Goal: Information Seeking & Learning: Learn about a topic

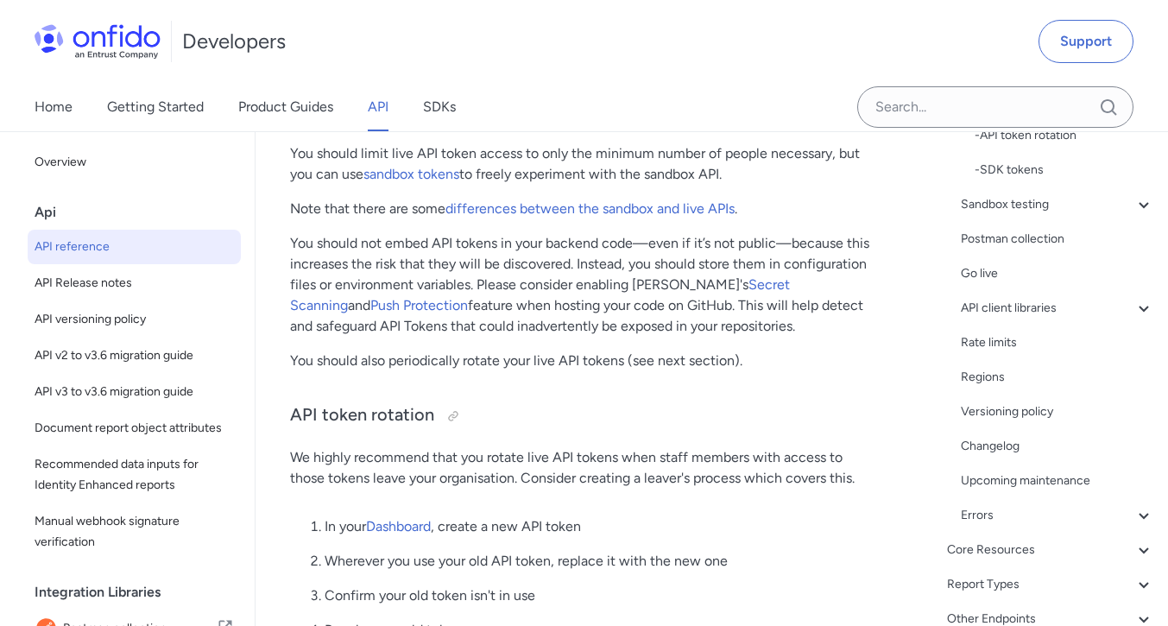
scroll to position [384, 0]
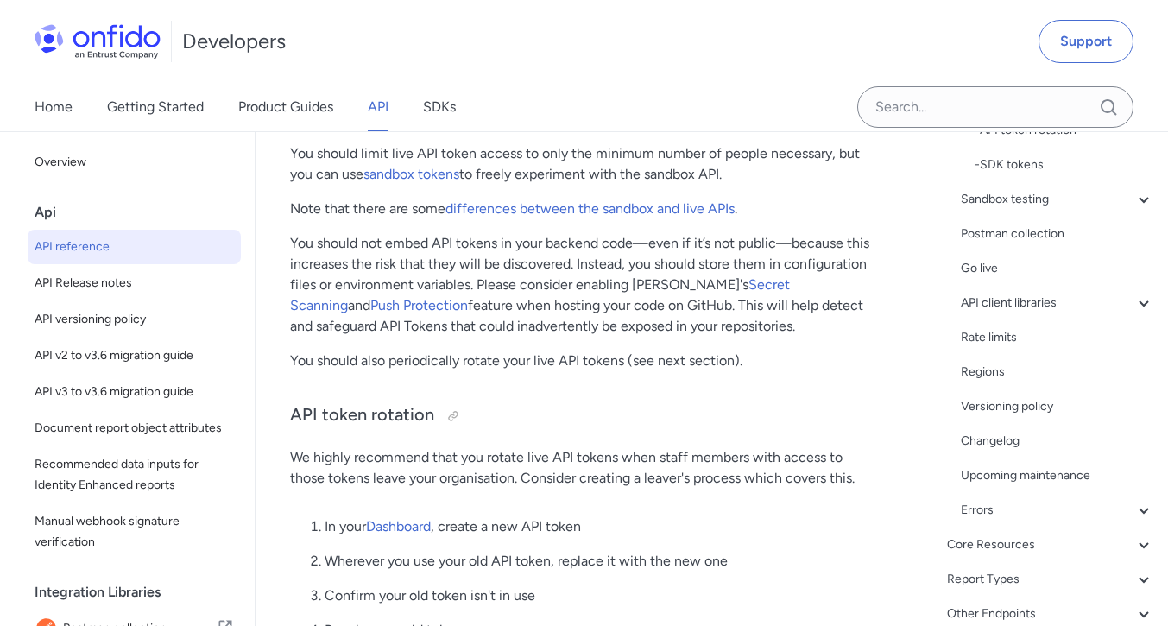
click at [1134, 303] on icon at bounding box center [1144, 303] width 21 height 21
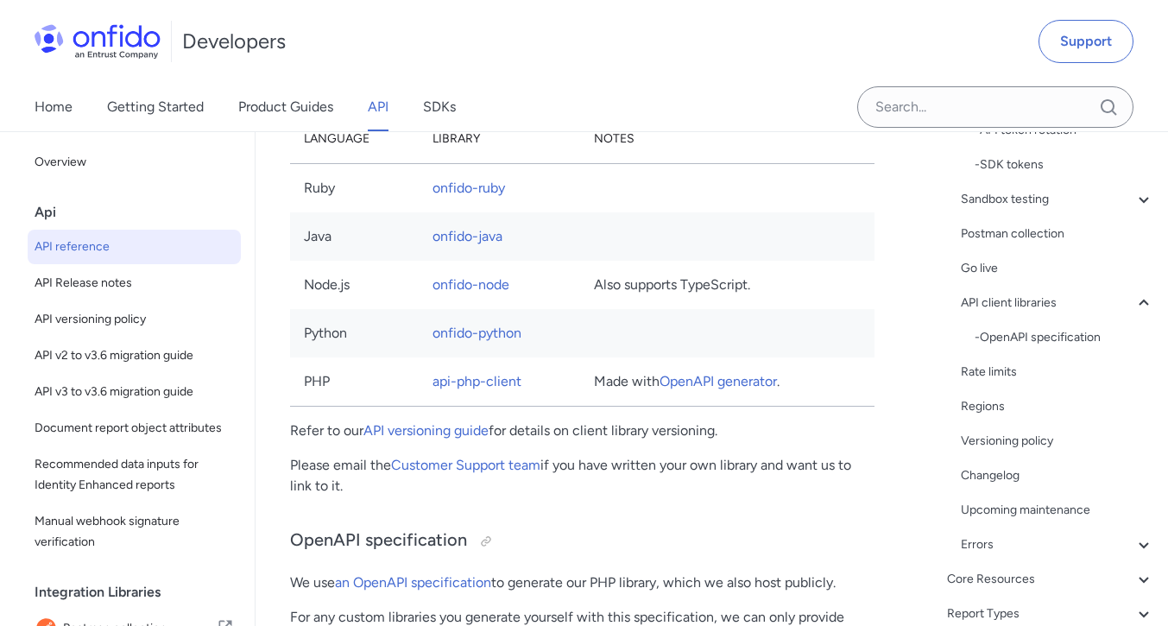
click at [1119, 308] on div "Get started (API v3.6) Request, response format Token authentication - OAuth ac…" at bounding box center [1057, 234] width 193 height 642
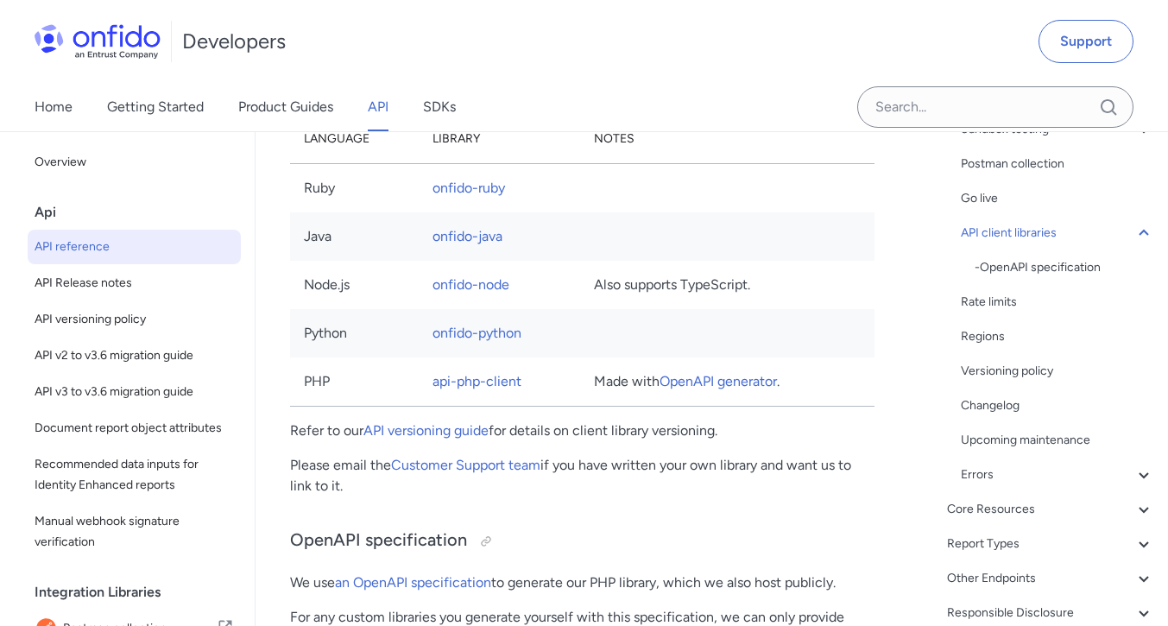
scroll to position [362, 0]
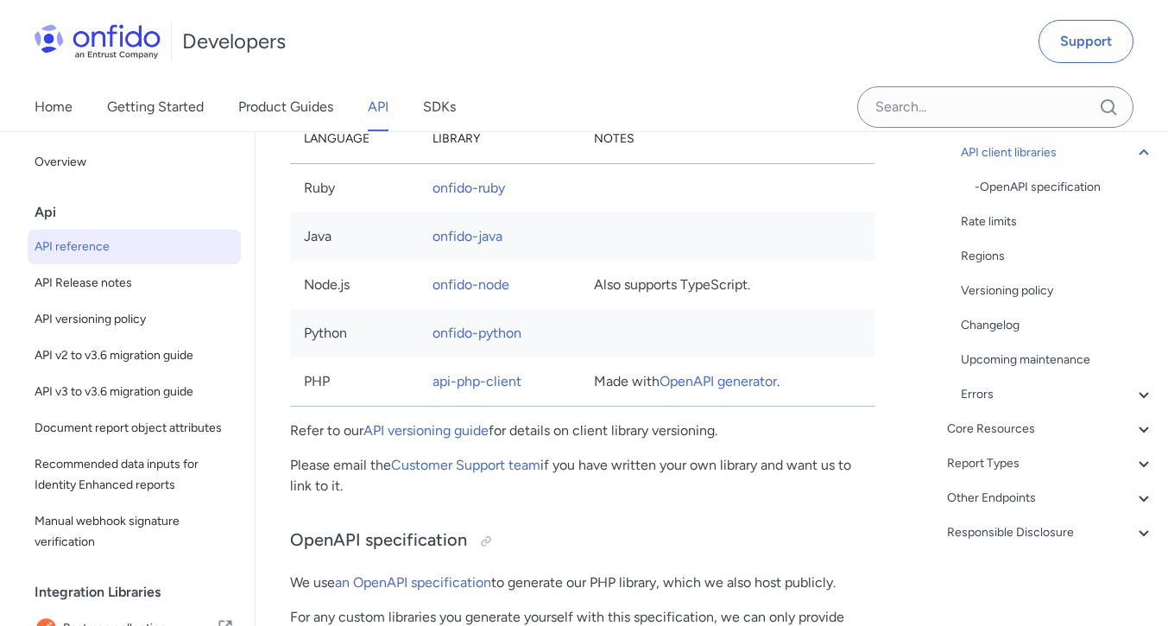
click at [1071, 187] on div "- OpenAPI specification" at bounding box center [1065, 187] width 180 height 21
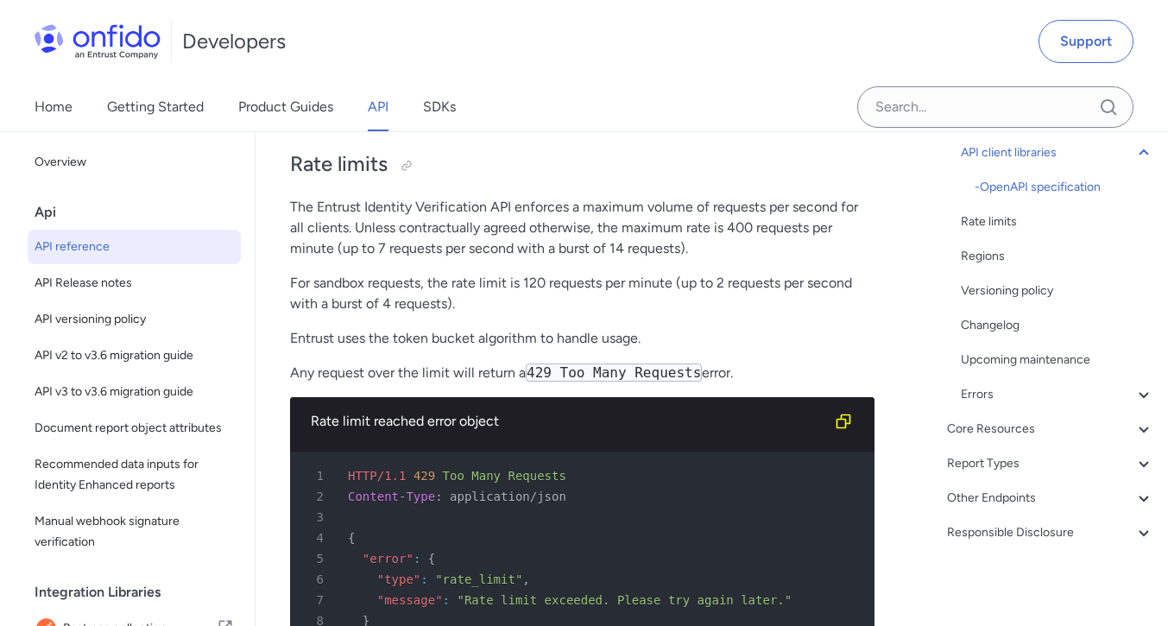
click at [1059, 191] on div "- OpenAPI specification" at bounding box center [1065, 187] width 180 height 21
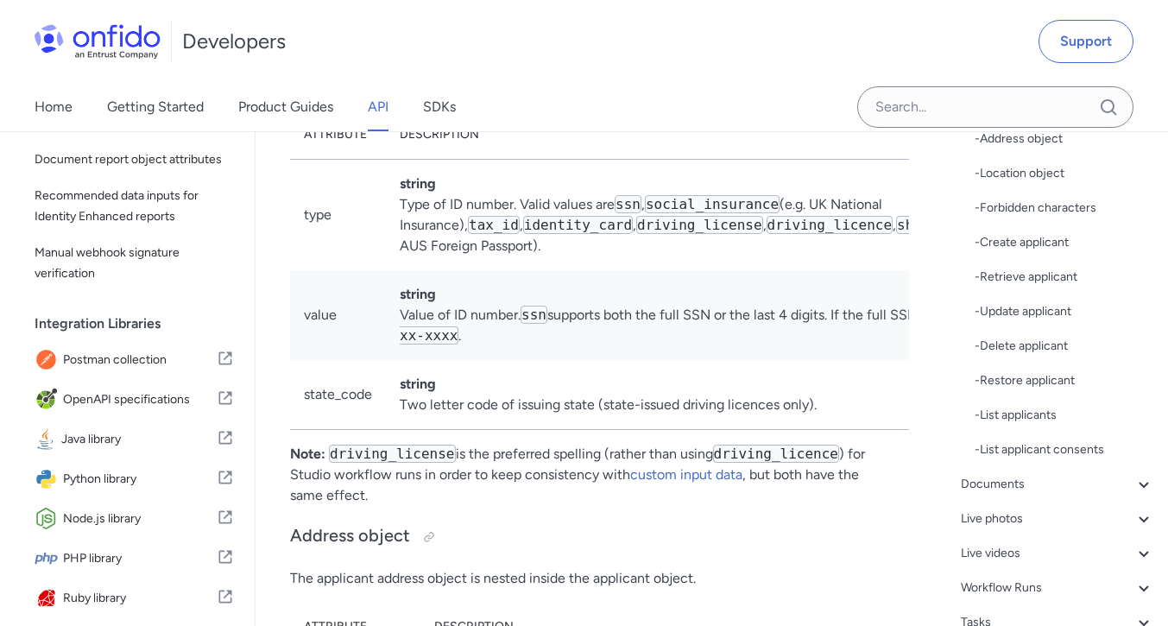
scroll to position [270, 0]
click at [168, 410] on span "OpenAPI specifications" at bounding box center [140, 398] width 154 height 24
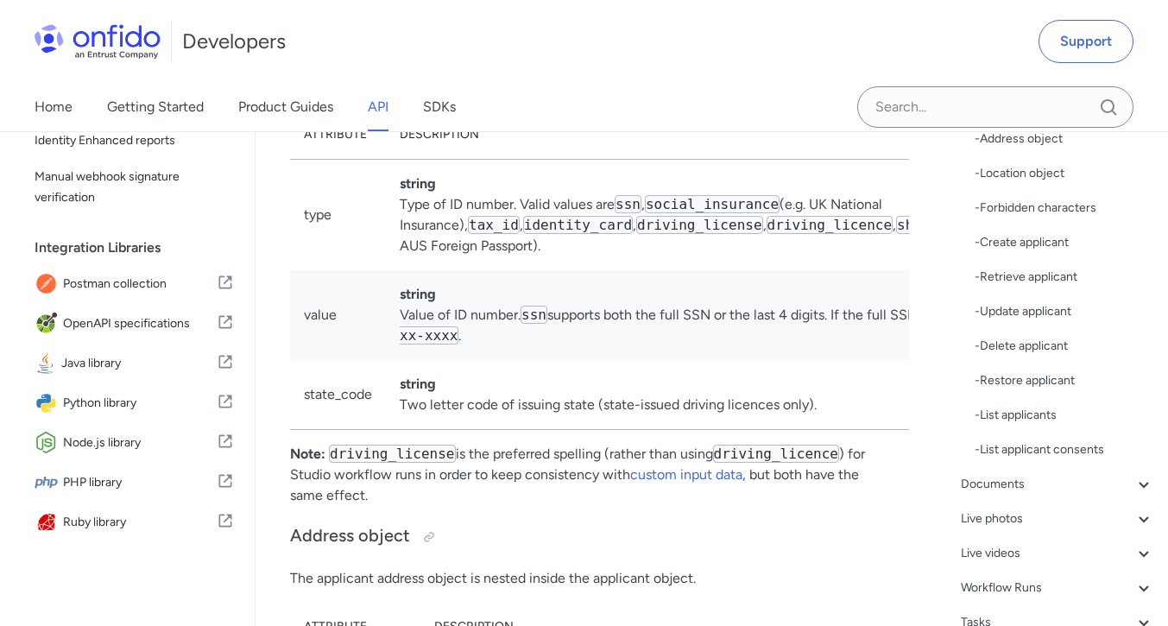
scroll to position [355, 0]
click at [155, 293] on span "Postman collection" at bounding box center [140, 284] width 154 height 24
click at [128, 382] on link "Java library" at bounding box center [134, 363] width 213 height 38
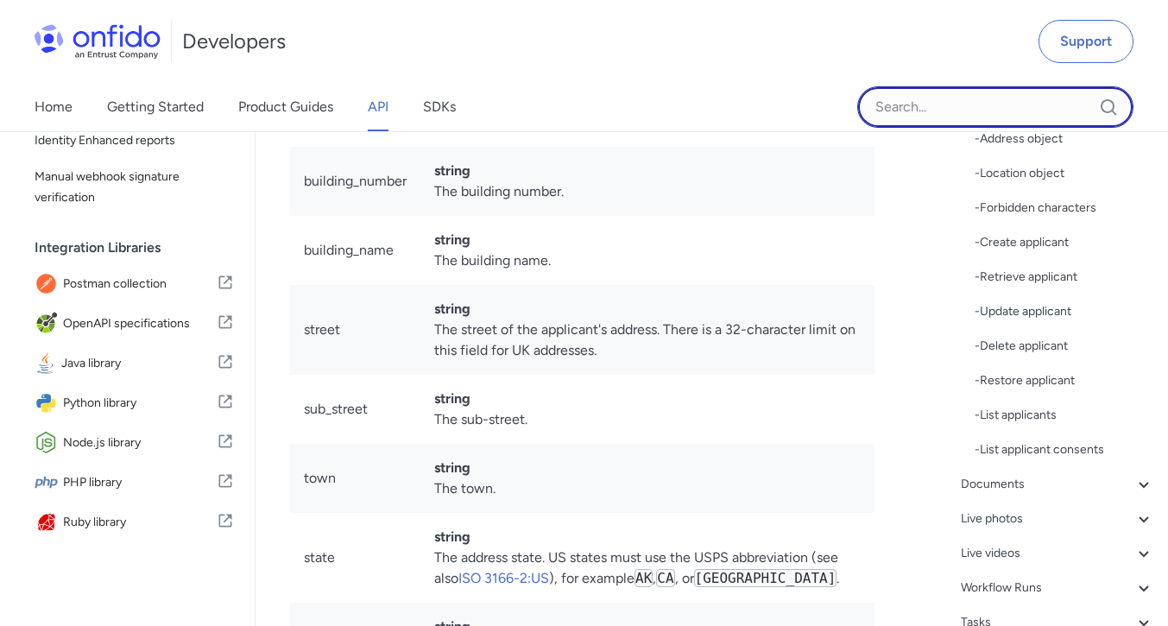
click at [967, 102] on input "Onfido search input field" at bounding box center [995, 106] width 276 height 41
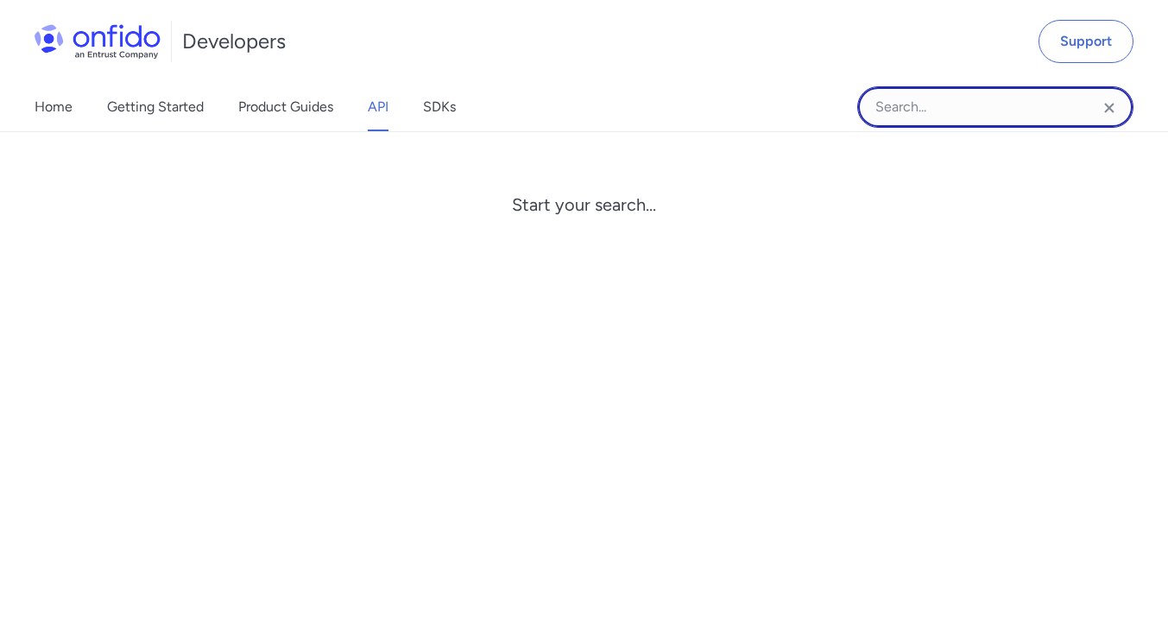
click at [963, 109] on input "Onfido search input field" at bounding box center [995, 106] width 276 height 41
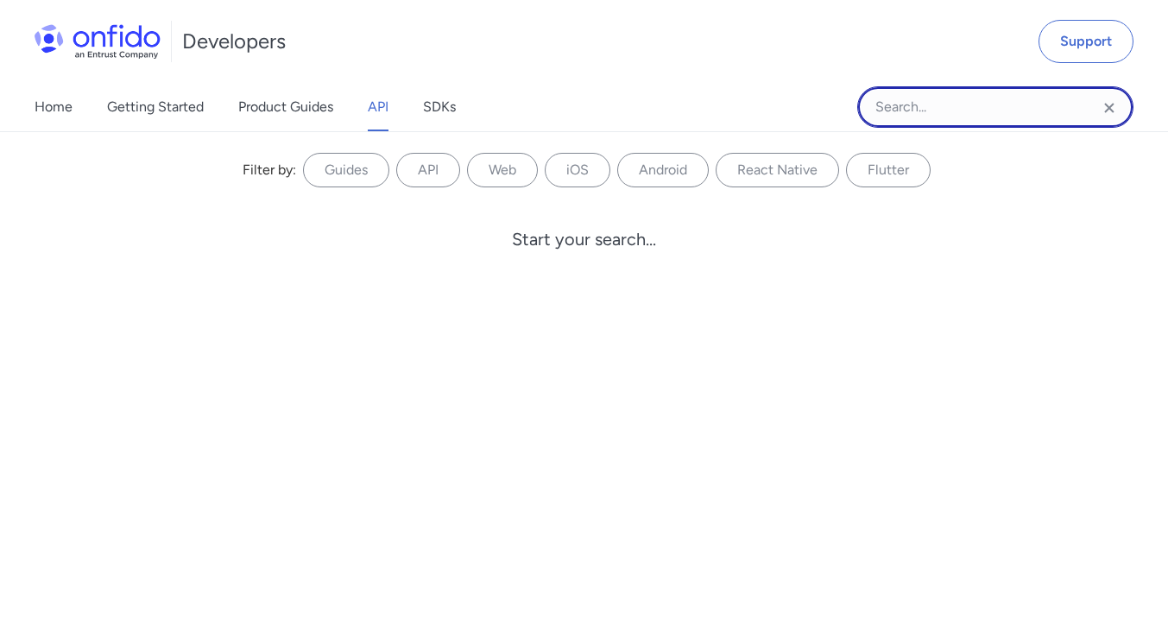
click at [941, 111] on input "Onfido search input field" at bounding box center [995, 106] width 276 height 41
type input "list check"
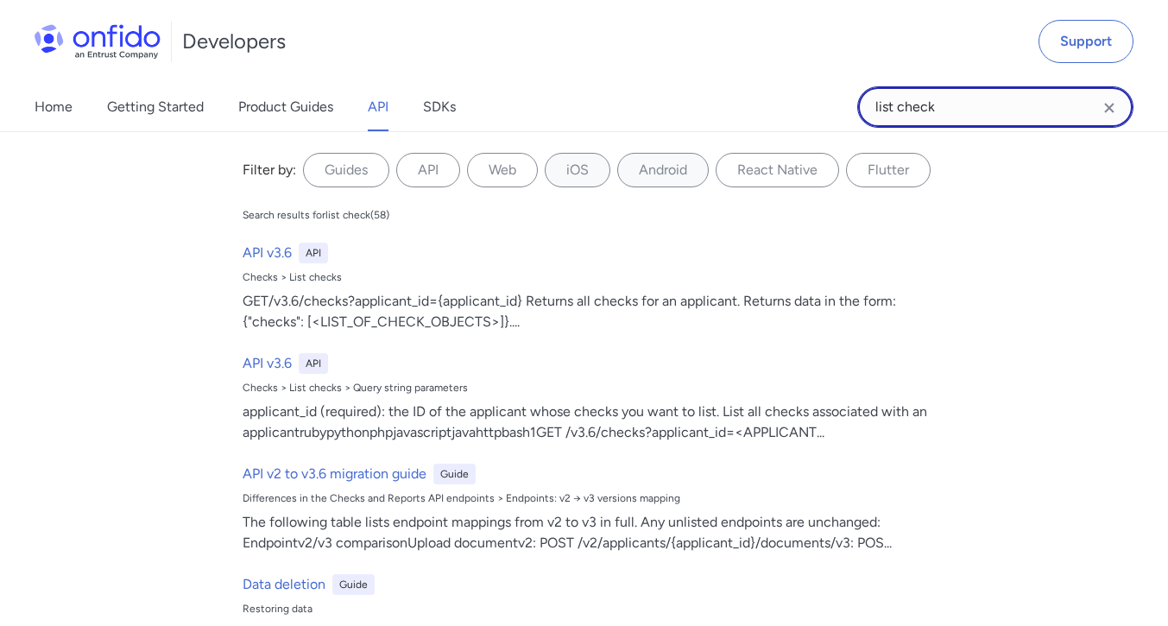
click at [893, 98] on input "list check" at bounding box center [995, 106] width 276 height 41
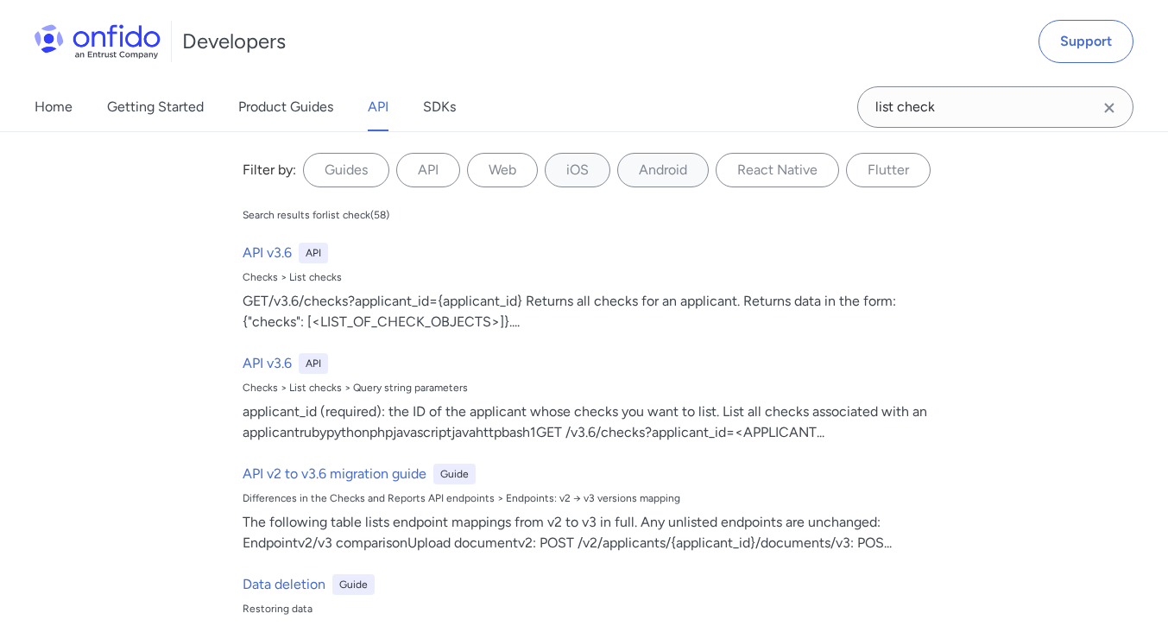
click at [1152, 338] on div "Filter by: Guides API Web iOS Android React Native Flutter Filter by... Search …" at bounding box center [584, 378] width 1168 height 495
click at [256, 256] on h6 "API v3.6" at bounding box center [267, 253] width 49 height 21
click at [269, 253] on h6 "API v3.6" at bounding box center [267, 253] width 49 height 21
click at [260, 366] on h6 "API v3.6" at bounding box center [267, 363] width 49 height 21
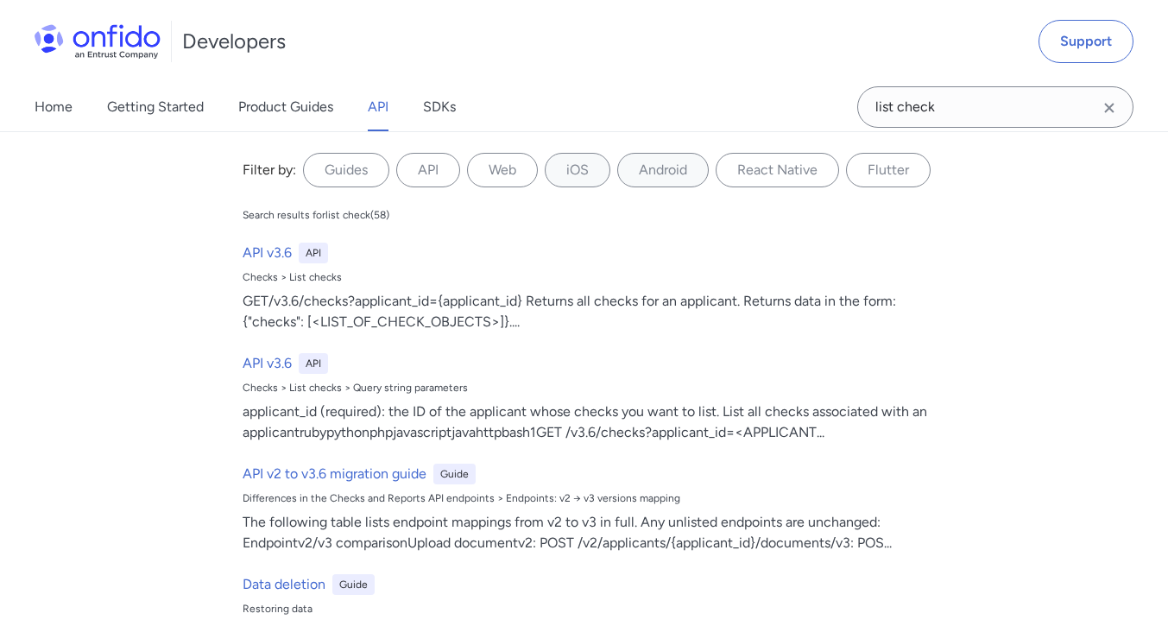
scroll to position [215032, 0]
click at [414, 167] on label "API" at bounding box center [428, 170] width 64 height 35
click at [0, 0] on input "API" at bounding box center [0, 0] width 0 height 0
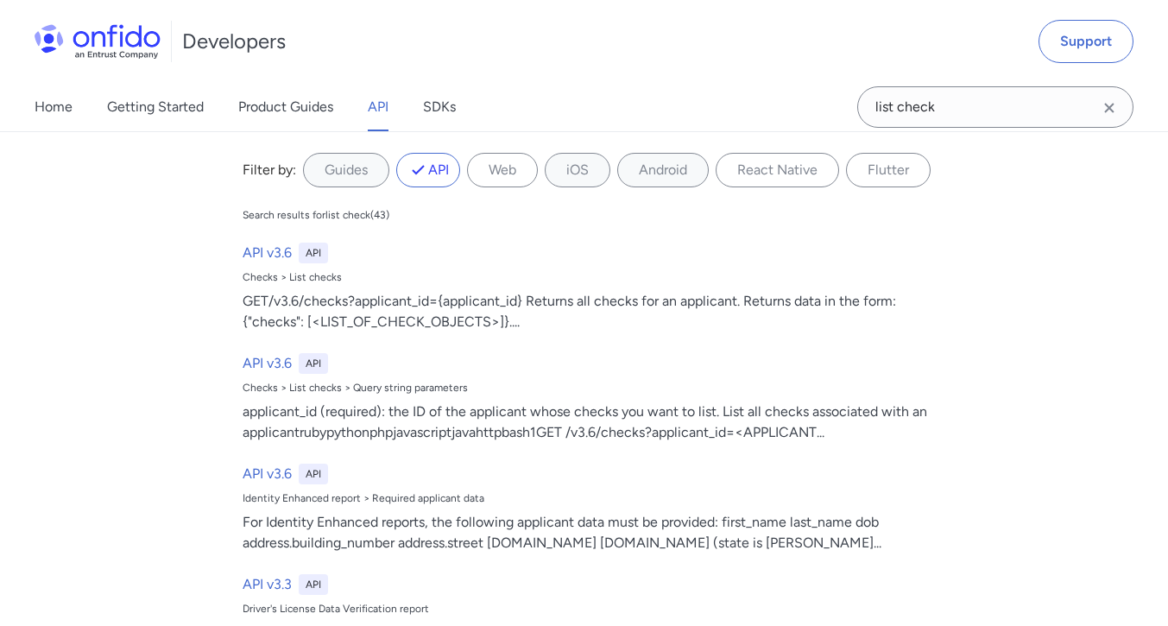
scroll to position [214271, 0]
click at [421, 421] on div "applicant_id (required): the ID of the applicant whose checks you want to list.…" at bounding box center [592, 421] width 698 height 41
click at [776, 479] on div "API v3.6 API" at bounding box center [592, 474] width 698 height 21
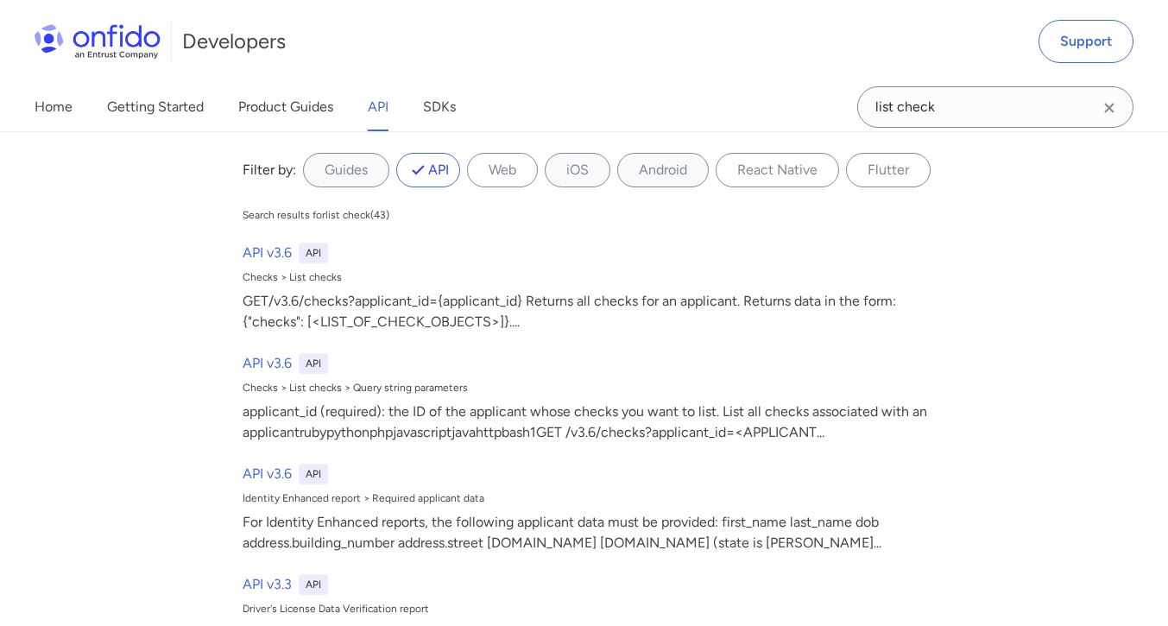
click at [795, 424] on div "applicant_id (required): the ID of the applicant whose checks you want to list.…" at bounding box center [592, 421] width 698 height 41
click at [253, 397] on div "API v3.6 API Checks > List checks > Query string parameters applicant_id (requi…" at bounding box center [591, 398] width 711 height 104
click at [286, 111] on link "Product Guides" at bounding box center [285, 107] width 95 height 48
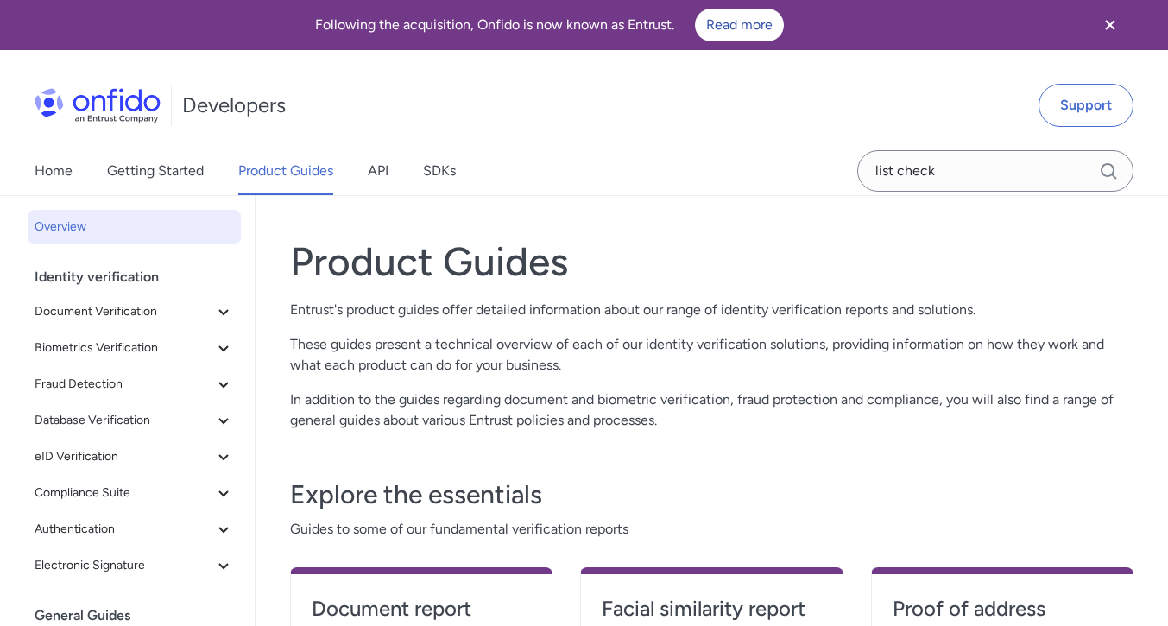
click at [384, 193] on link "API" at bounding box center [378, 171] width 21 height 48
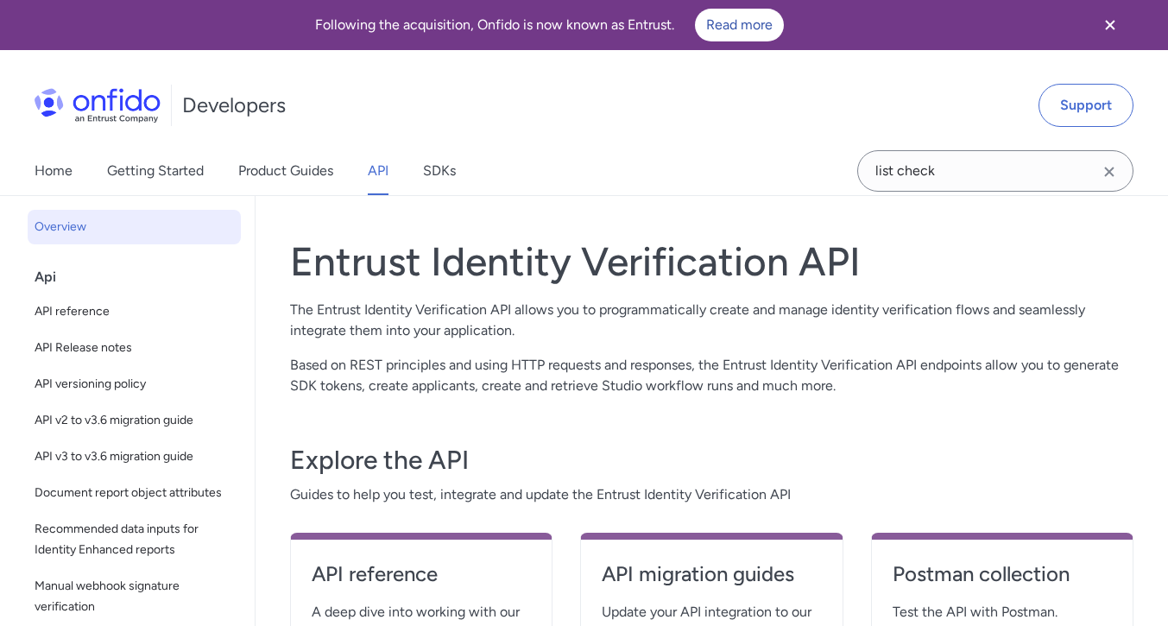
click at [149, 308] on span "API reference" at bounding box center [134, 311] width 199 height 21
select select "http"
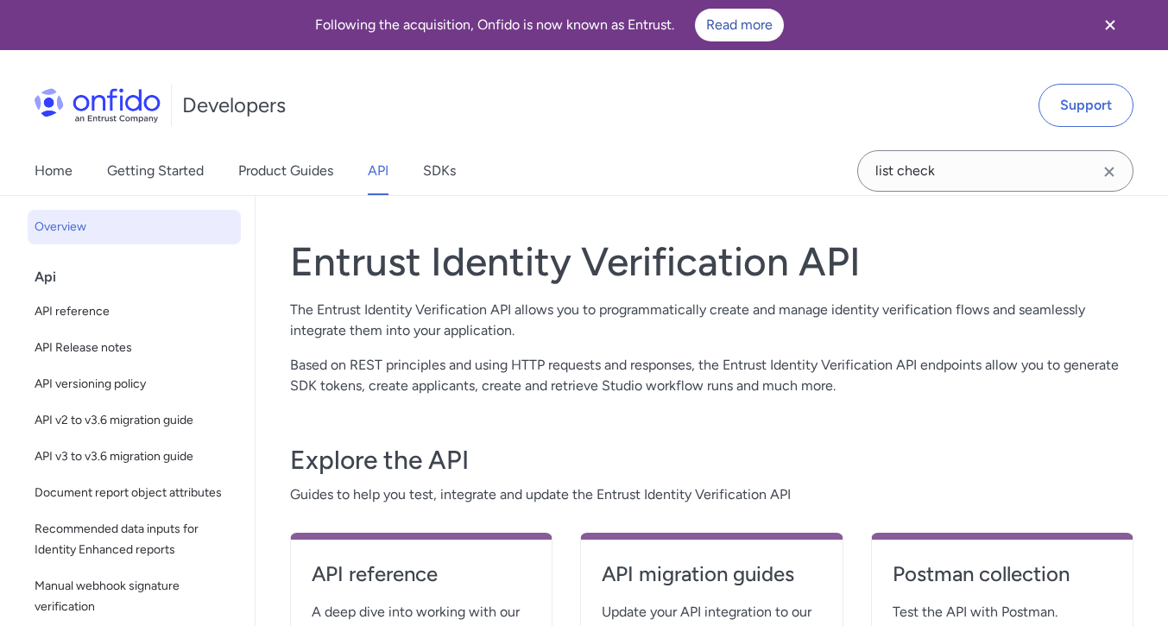
select select "http"
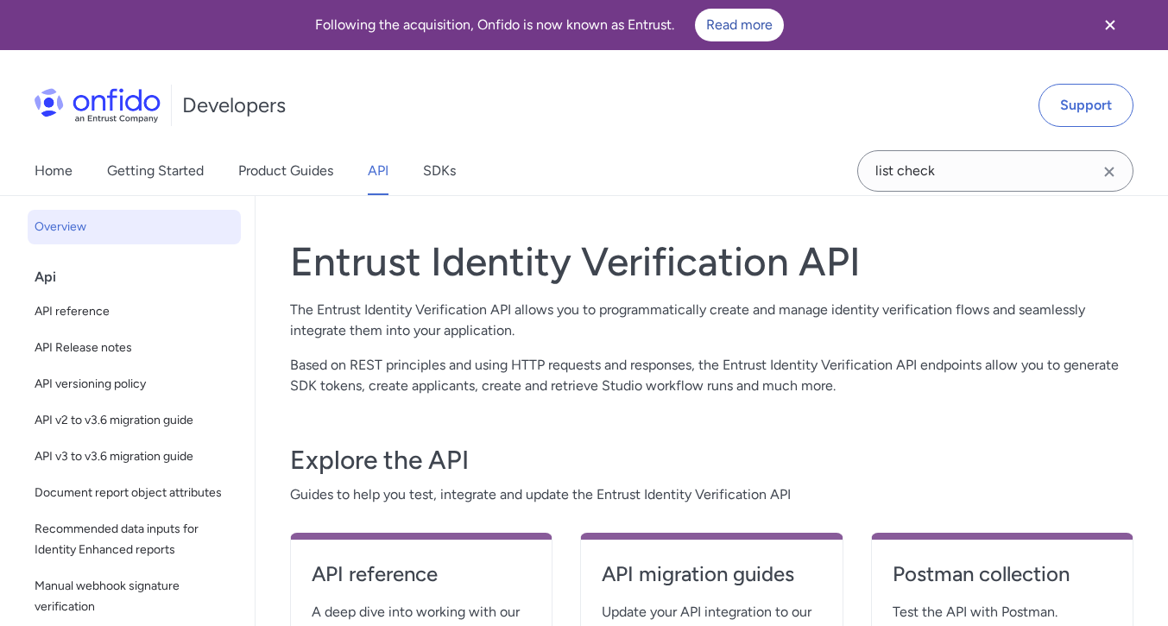
select select "http"
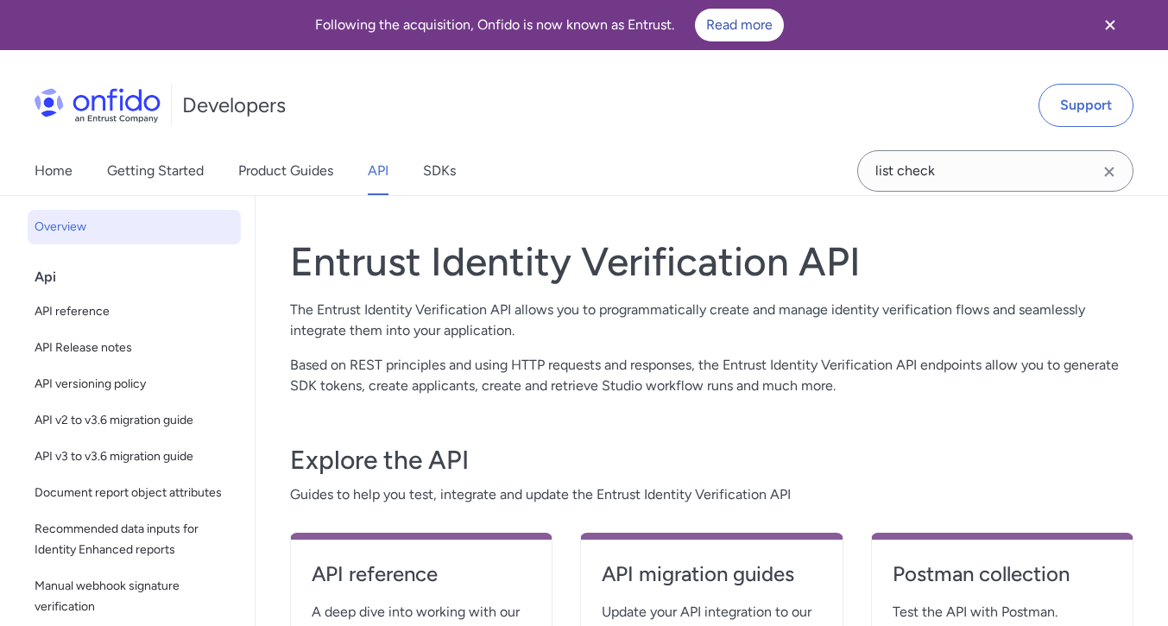
select select "http"
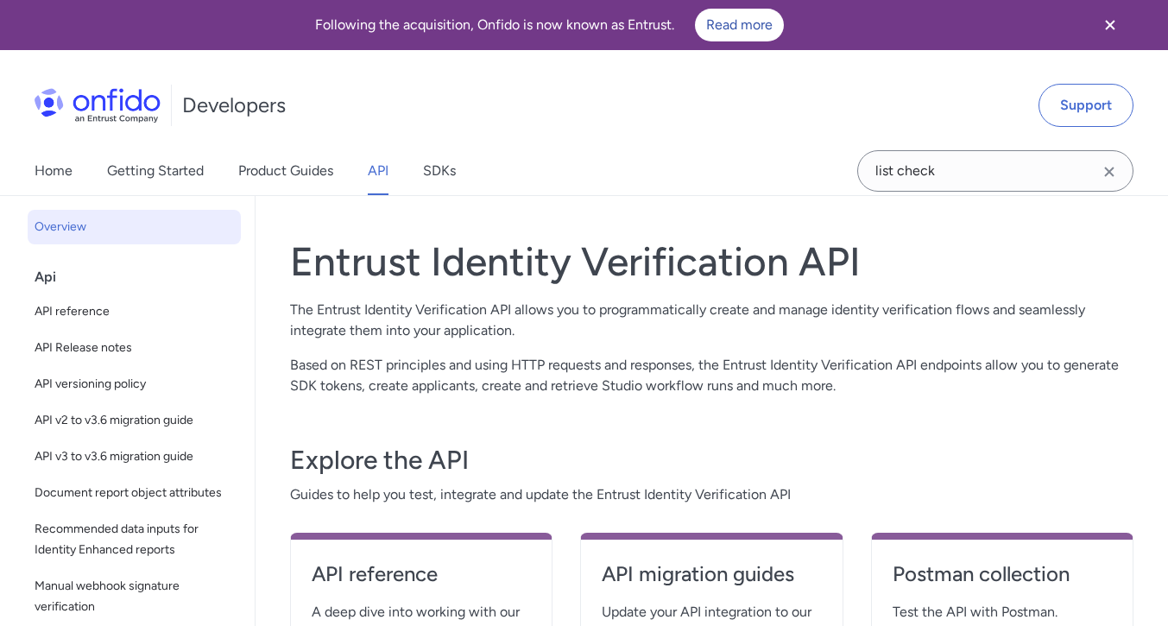
select select "http"
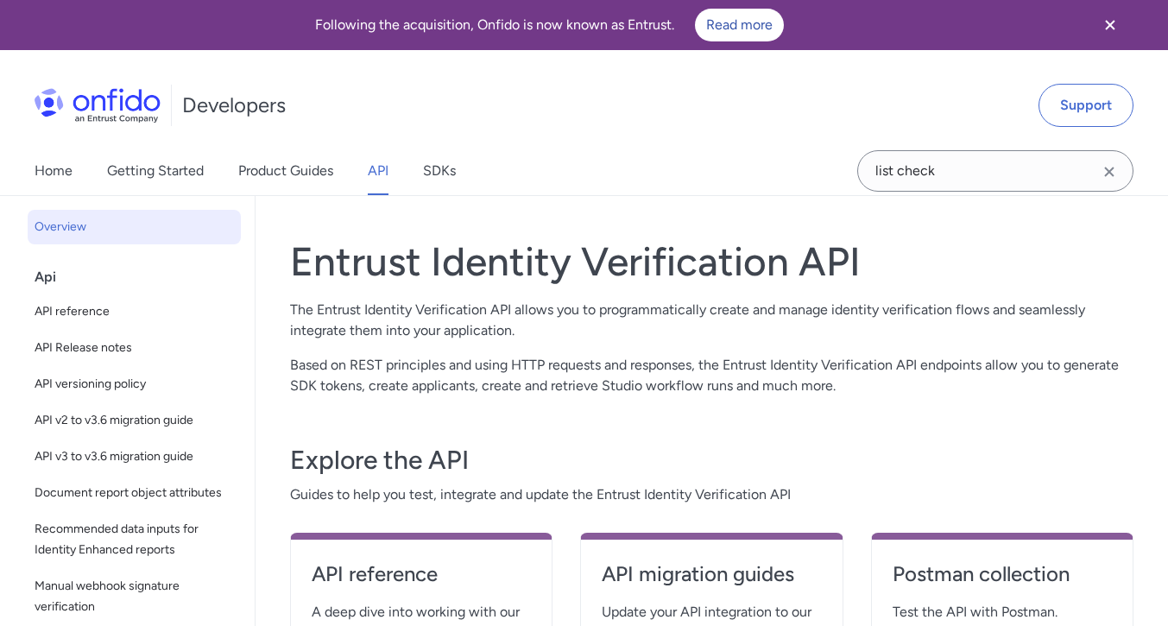
select select "http"
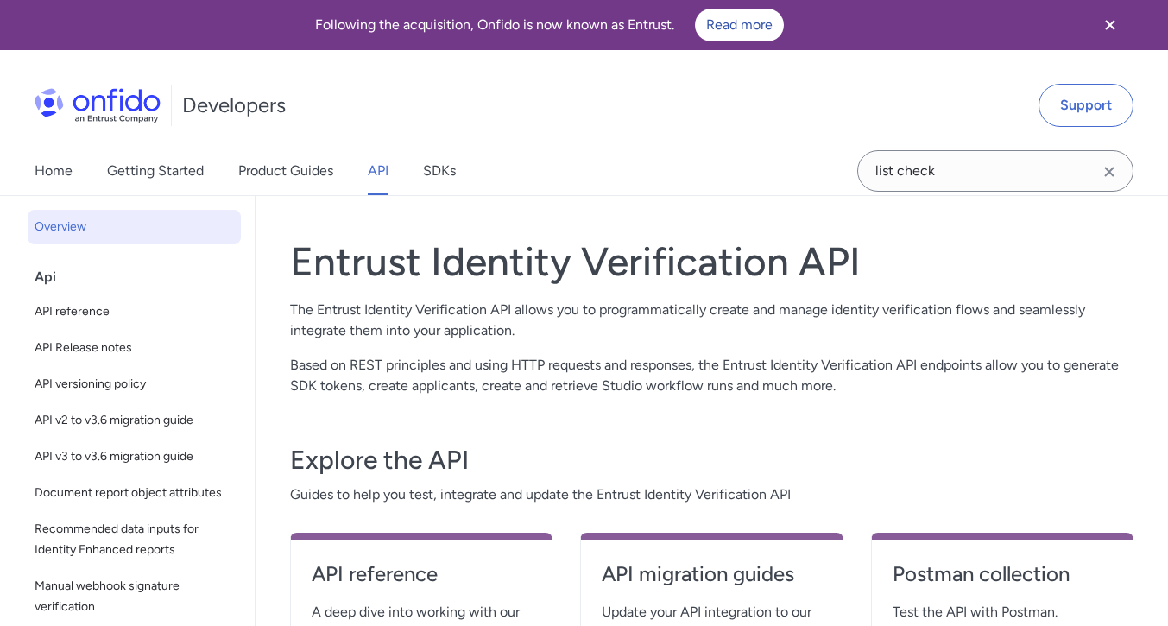
select select "http"
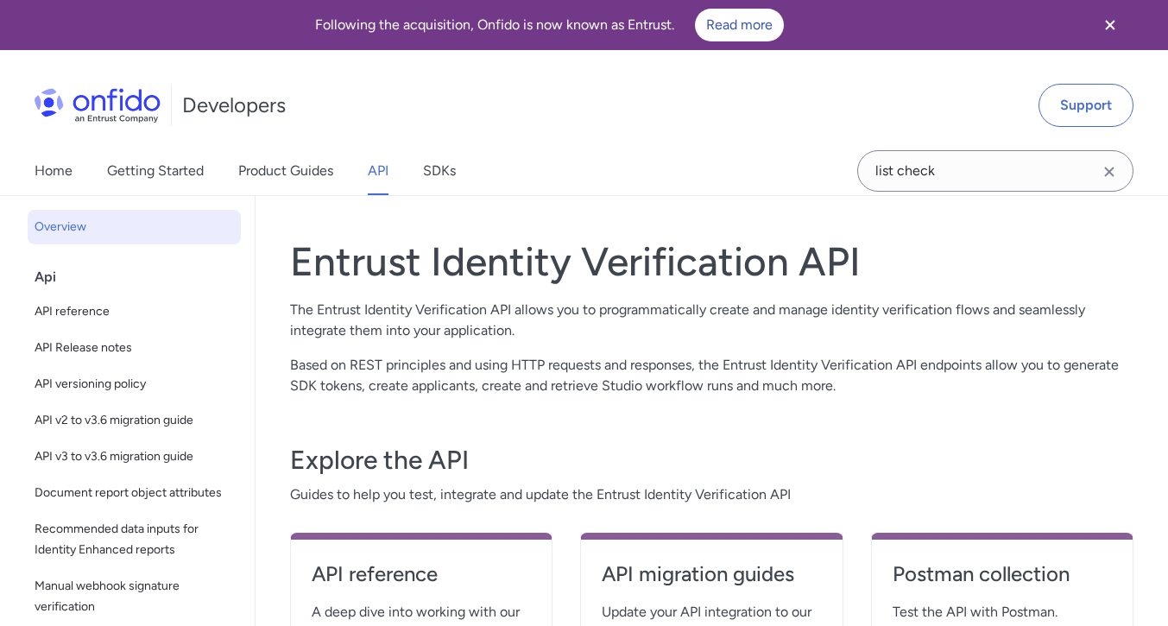
select select "http"
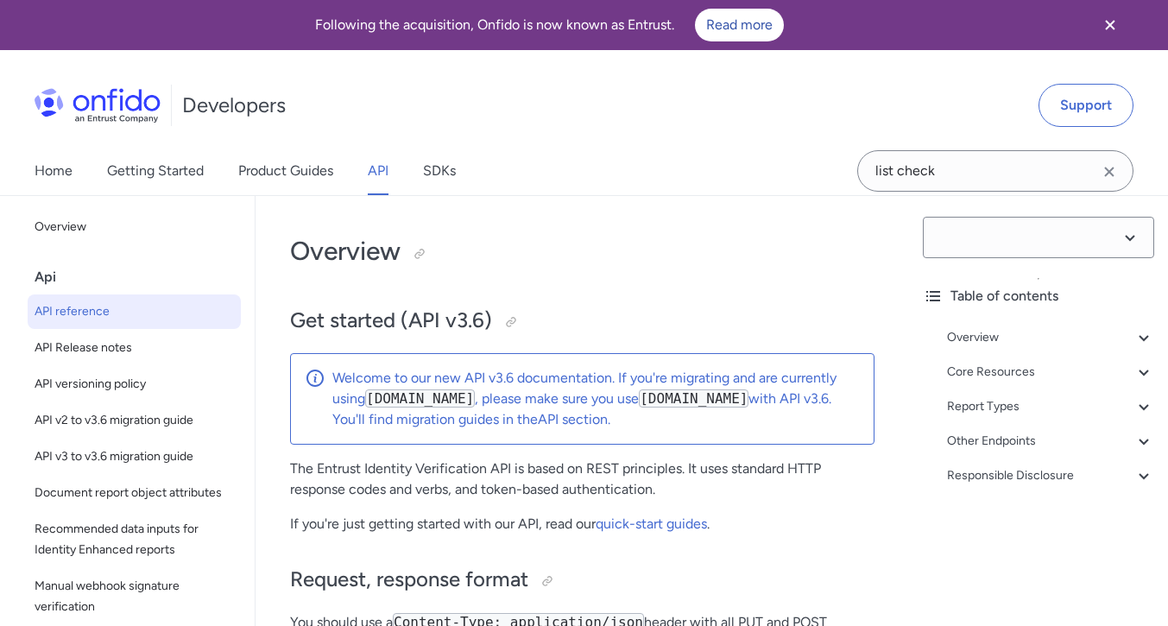
click at [459, 565] on h2 "Request, response format" at bounding box center [582, 579] width 584 height 29
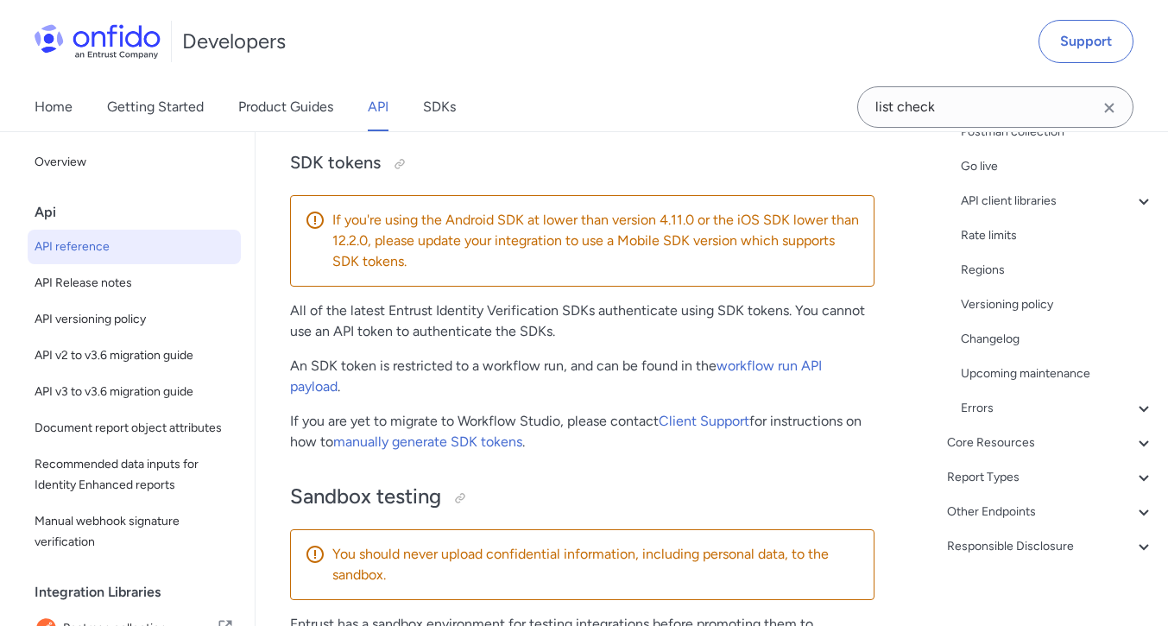
scroll to position [500, 0]
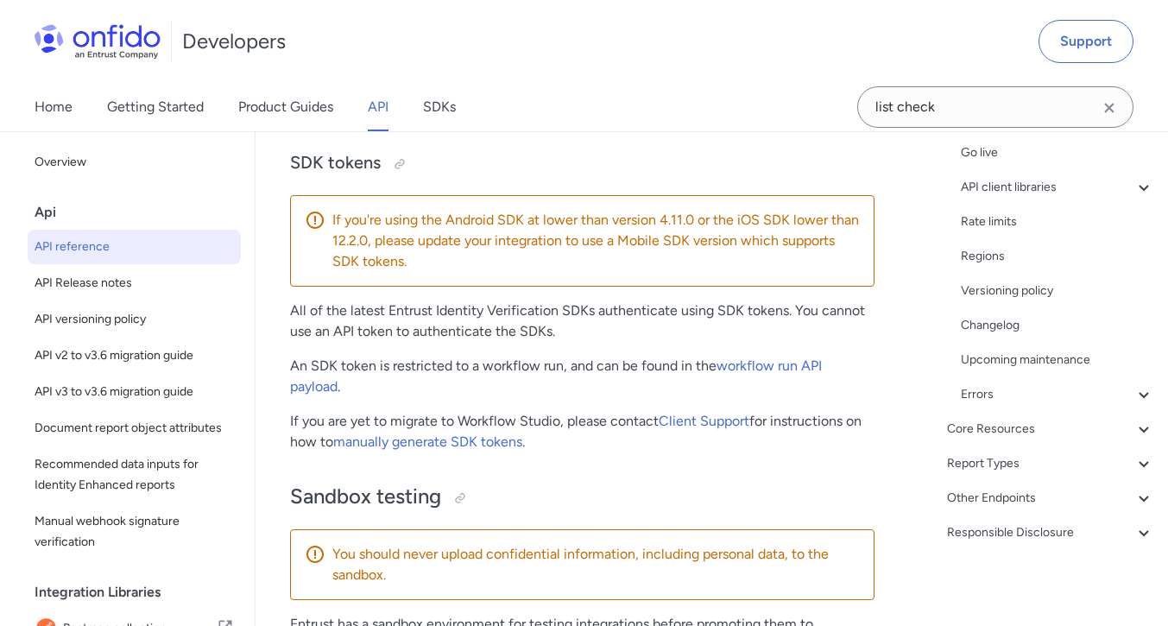
click at [1137, 431] on icon at bounding box center [1144, 429] width 21 height 21
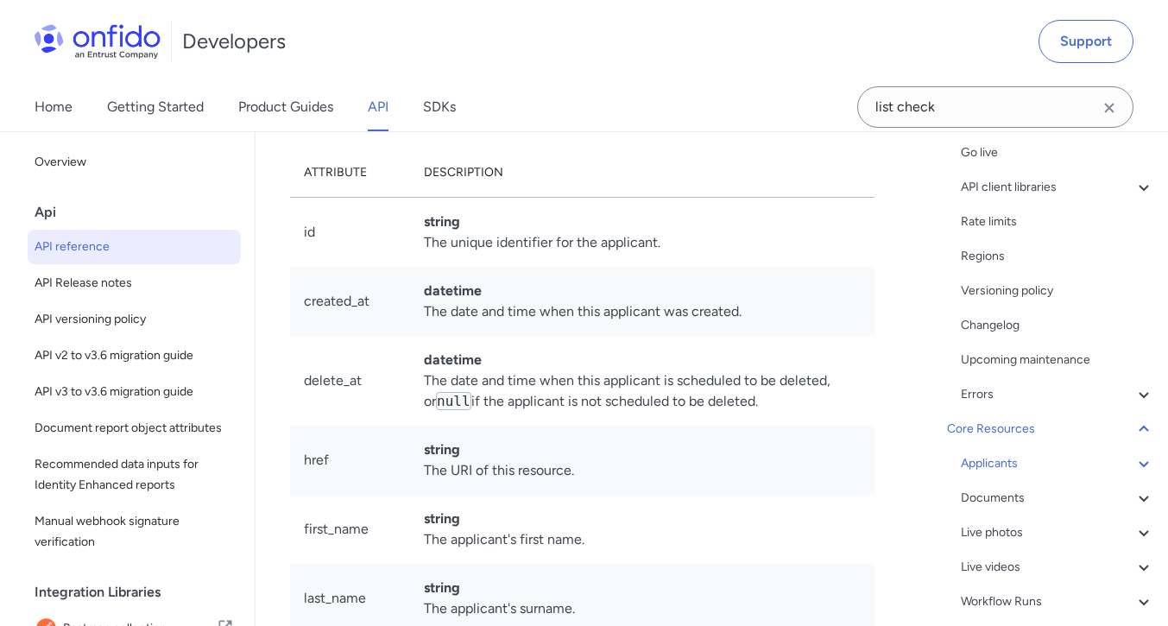
click at [1134, 428] on icon at bounding box center [1144, 429] width 21 height 21
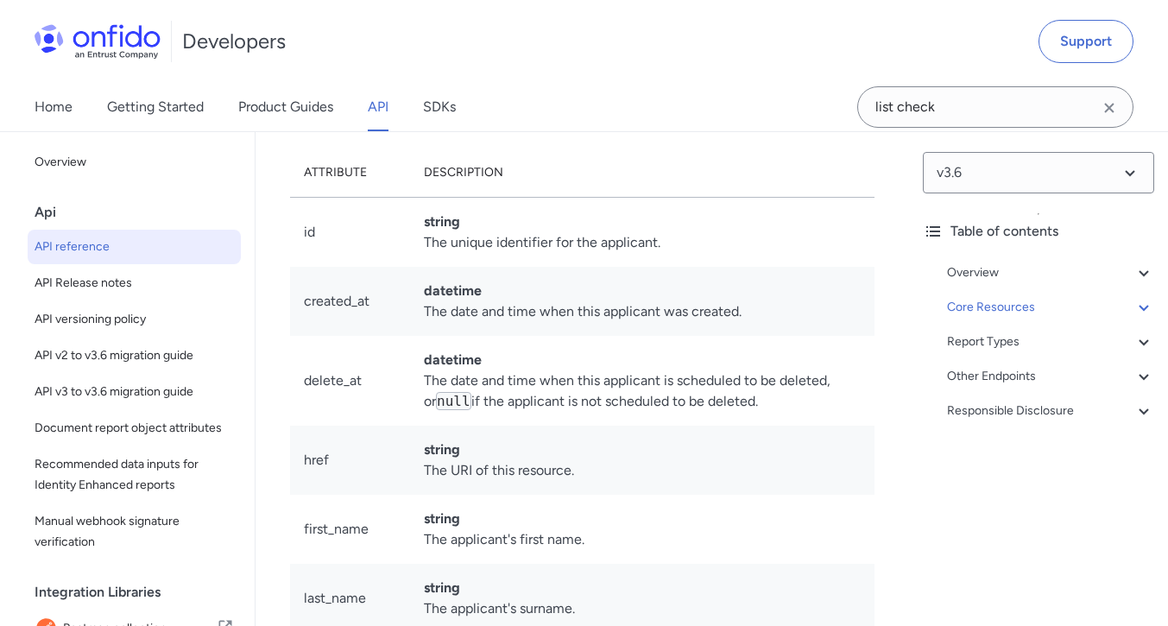
scroll to position [0, 0]
click at [1134, 307] on icon at bounding box center [1144, 307] width 21 height 21
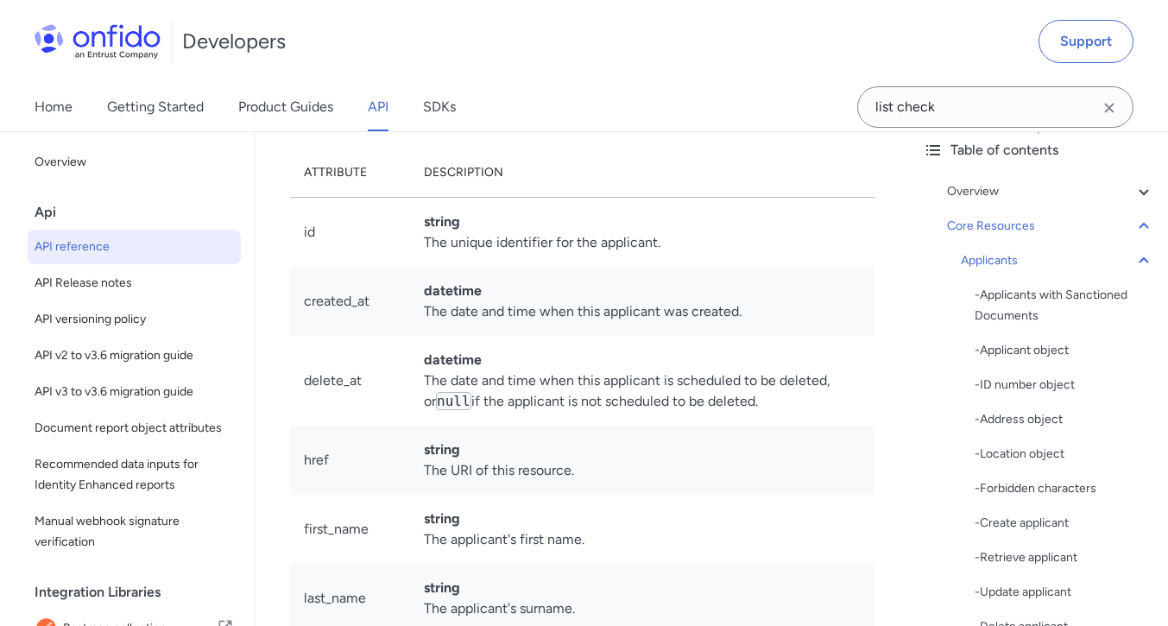
scroll to position [80, 0]
click at [1134, 260] on icon at bounding box center [1144, 261] width 21 height 21
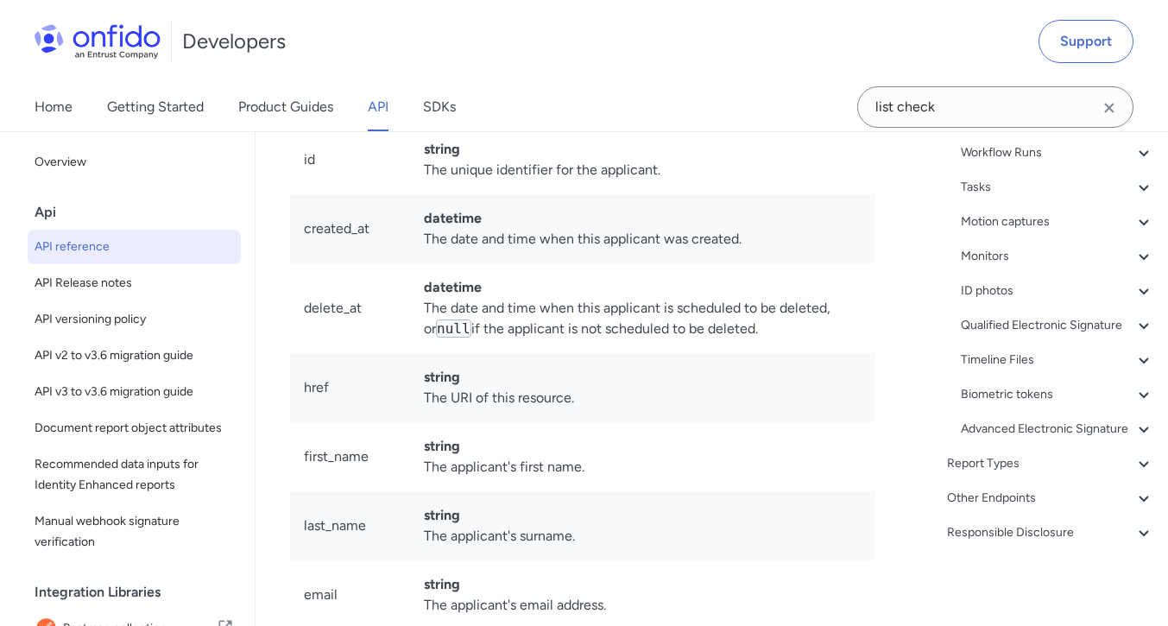
scroll to position [338, 0]
click at [1134, 474] on icon at bounding box center [1144, 463] width 21 height 21
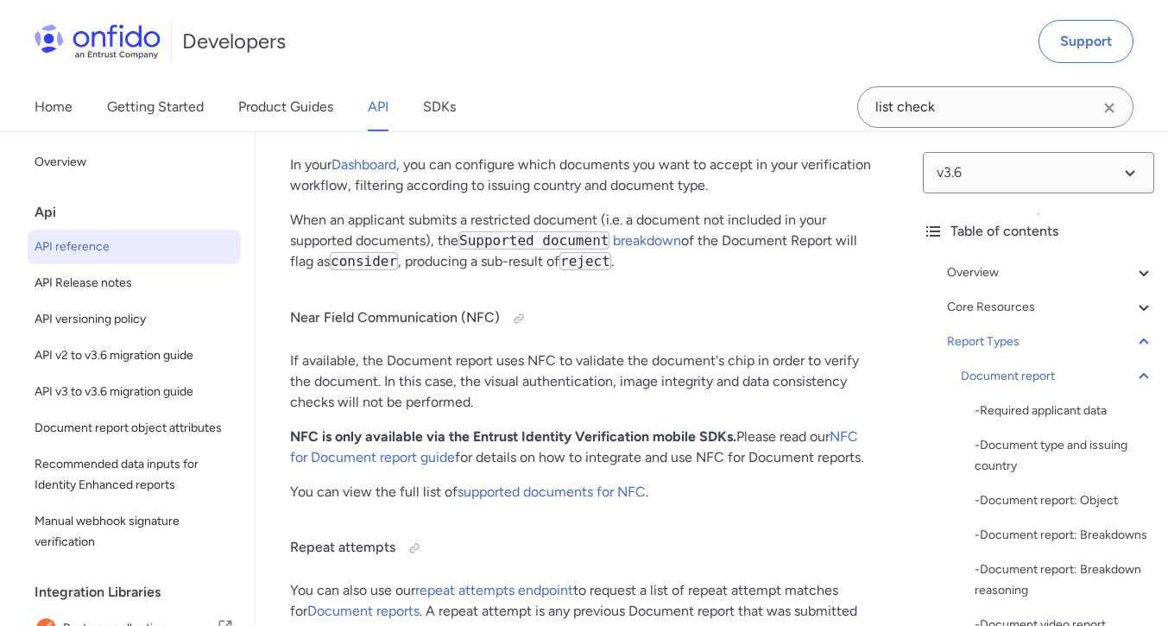
click at [1134, 307] on icon at bounding box center [1144, 307] width 21 height 21
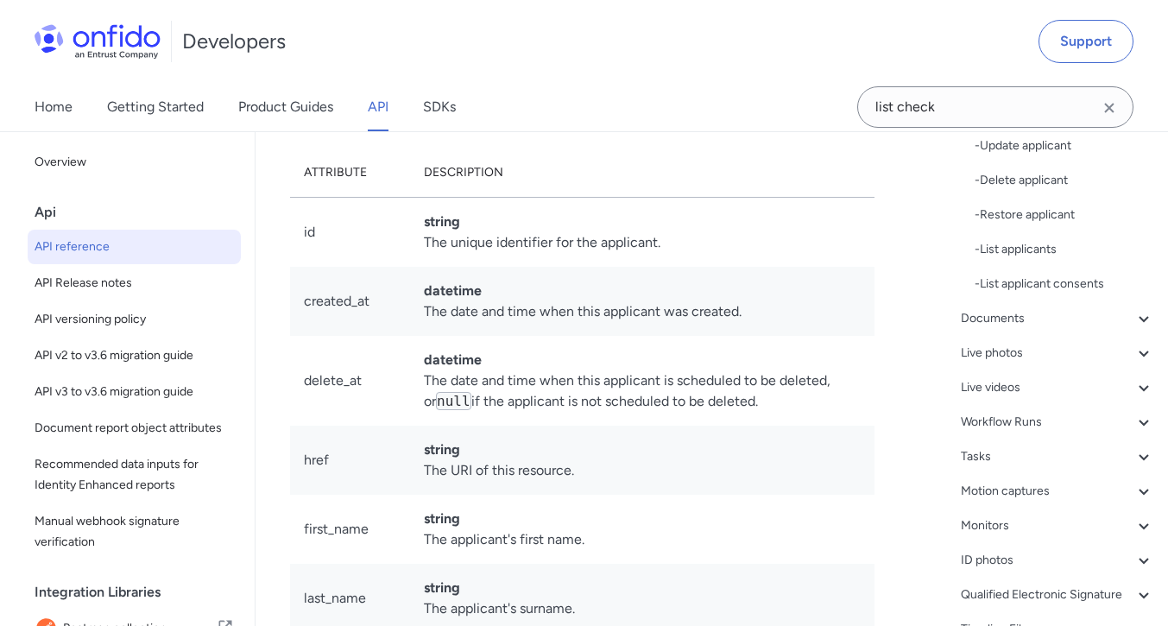
scroll to position [527, 0]
click at [1134, 319] on icon at bounding box center [1144, 318] width 21 height 21
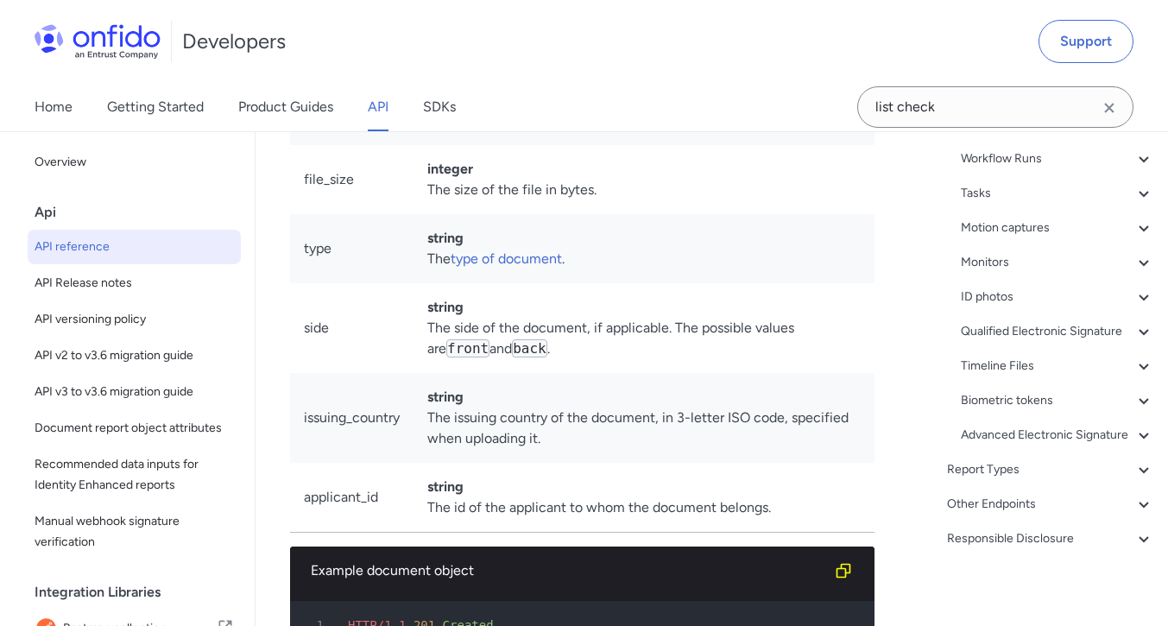
scroll to position [645, 0]
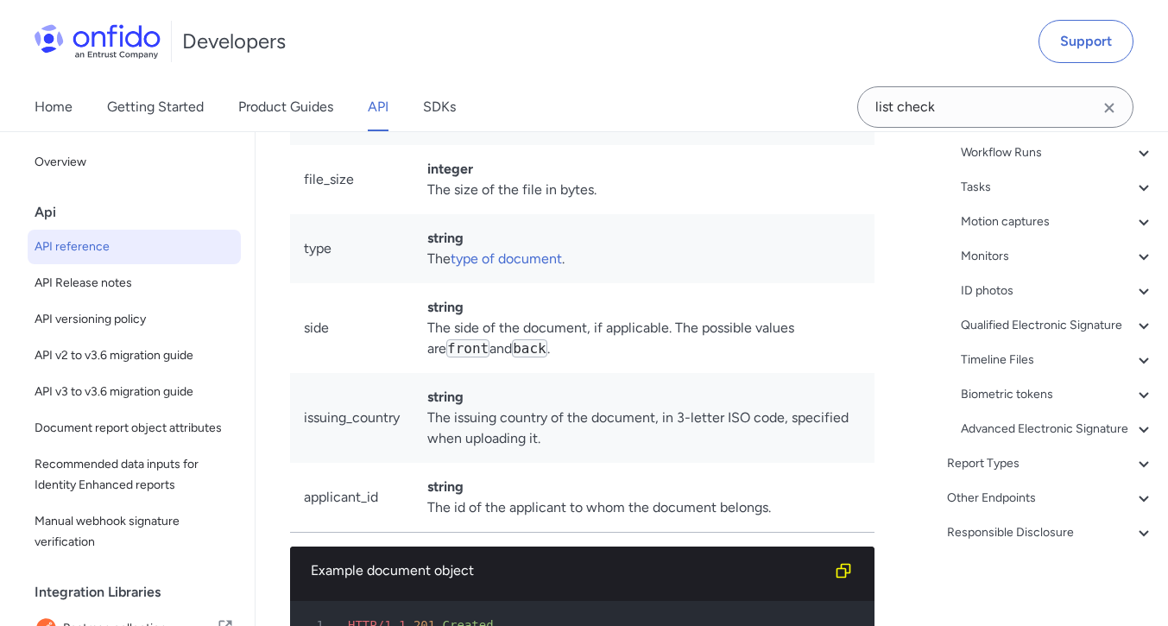
click at [1134, 464] on icon at bounding box center [1144, 463] width 21 height 21
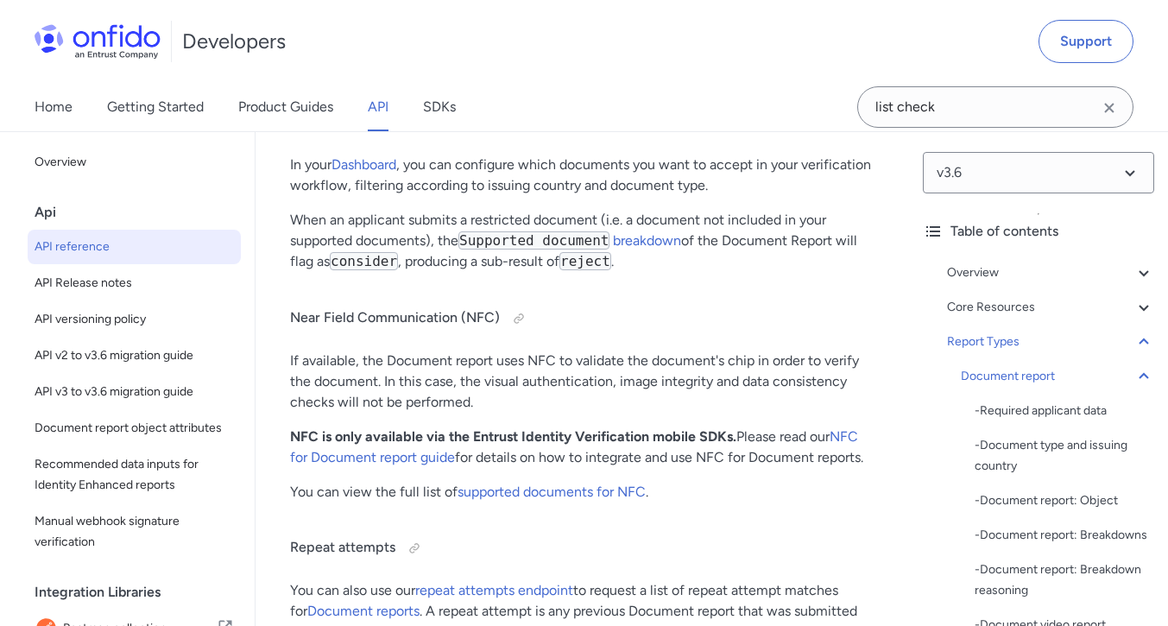
click at [1134, 307] on icon at bounding box center [1144, 307] width 21 height 21
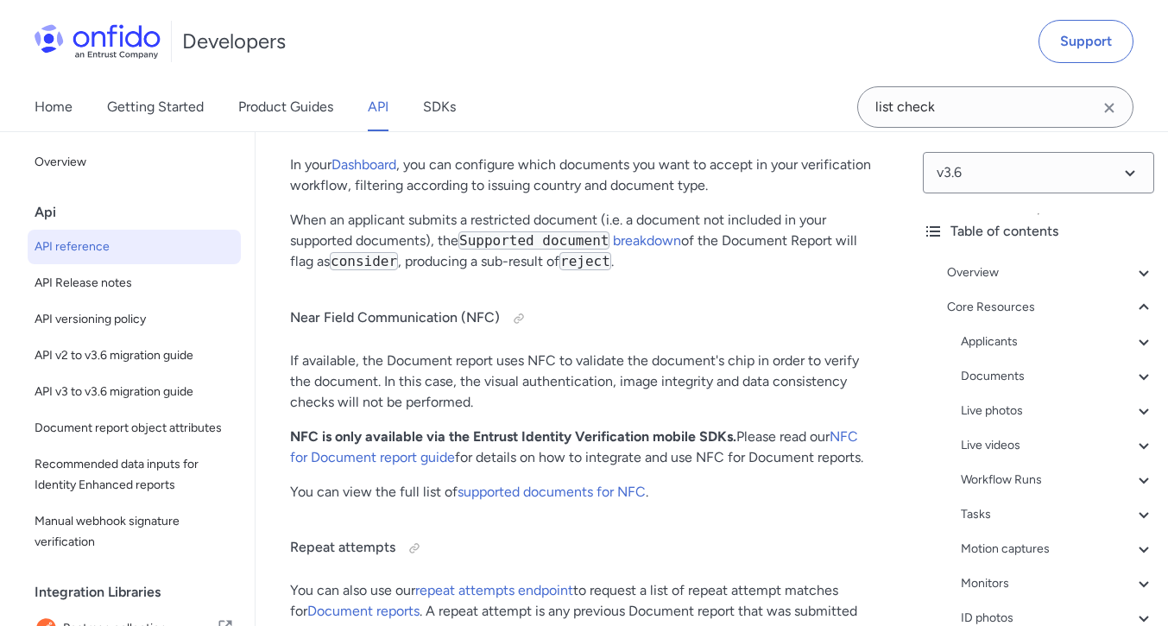
scroll to position [21832, 0]
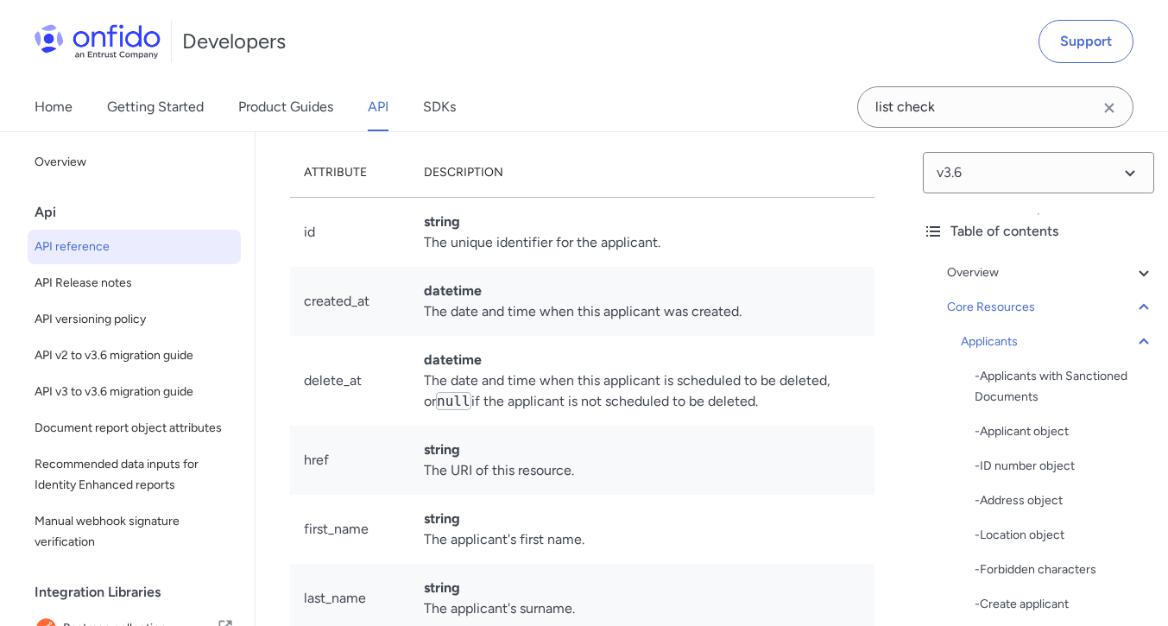
click at [1134, 341] on icon at bounding box center [1144, 342] width 21 height 21
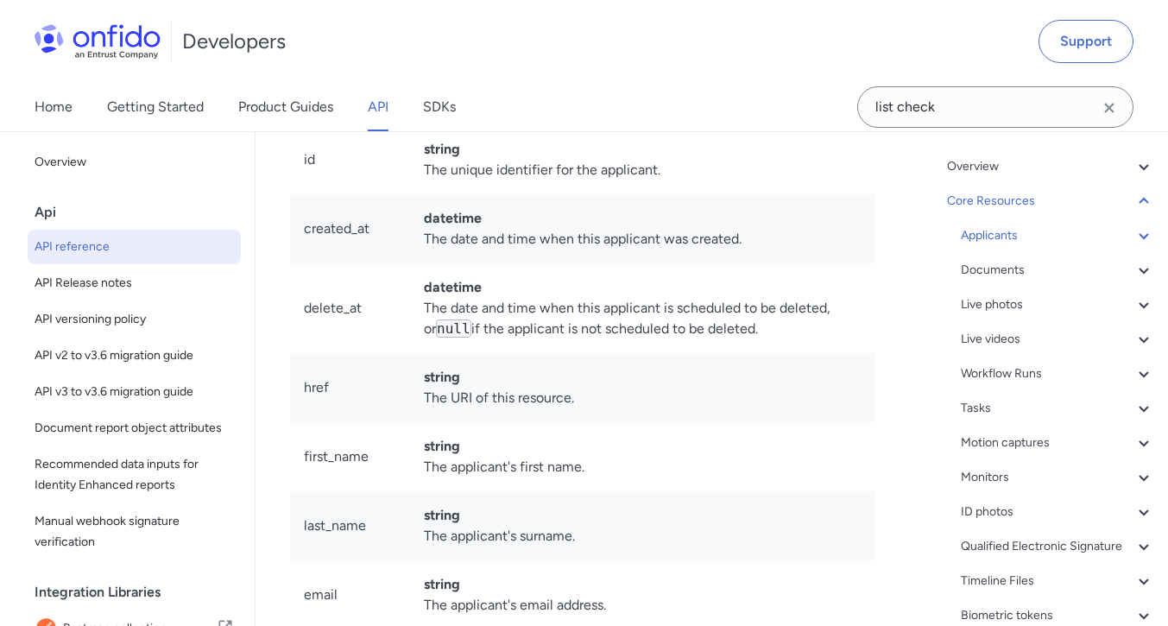
scroll to position [106, 0]
click at [1134, 411] on icon at bounding box center [1144, 408] width 21 height 21
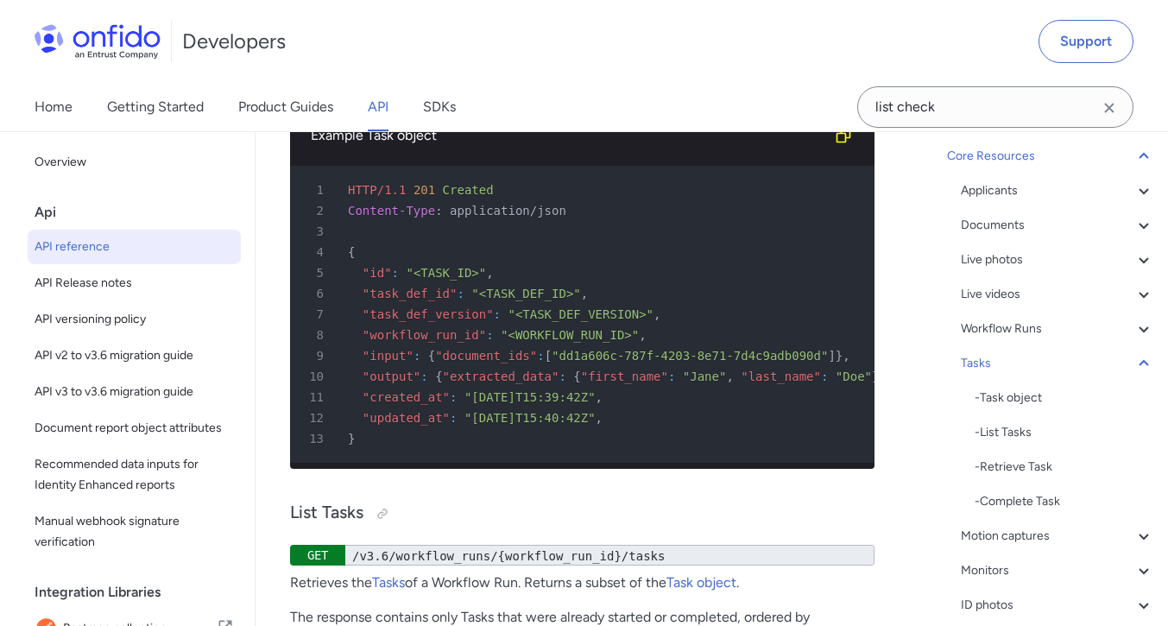
scroll to position [131, 0]
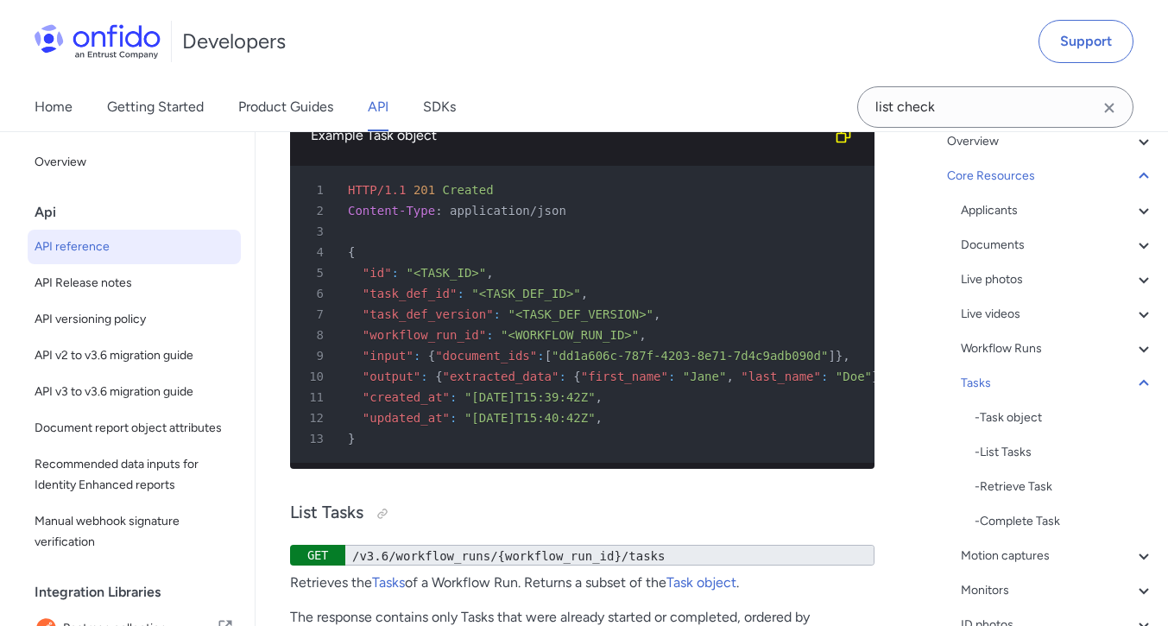
click at [1134, 349] on icon at bounding box center [1144, 348] width 21 height 21
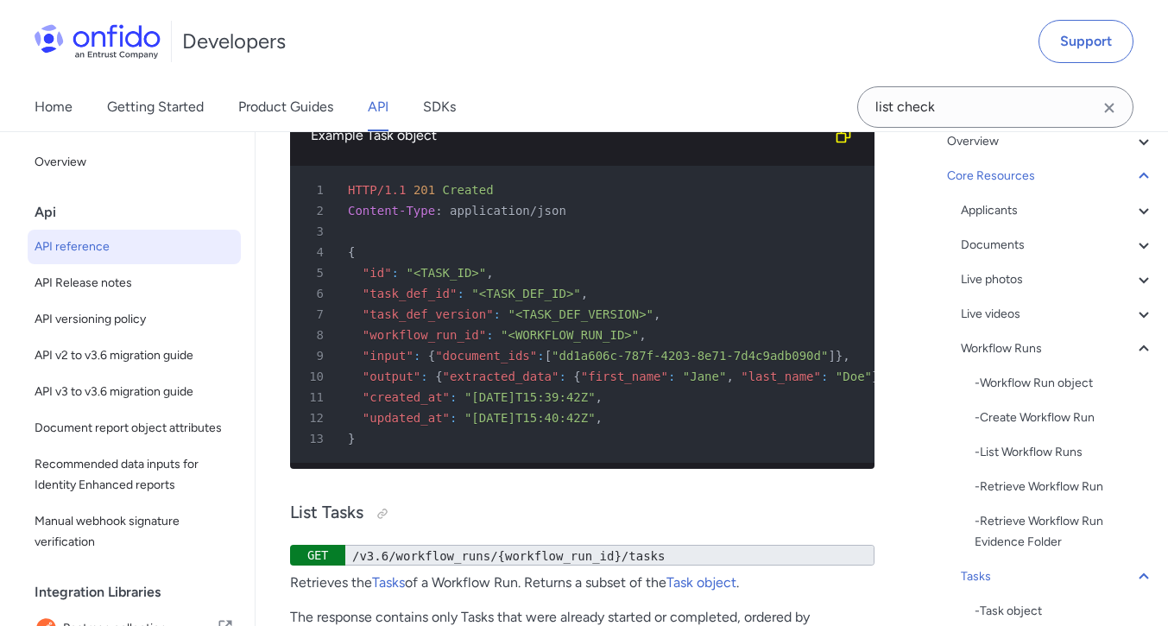
scroll to position [47724, 0]
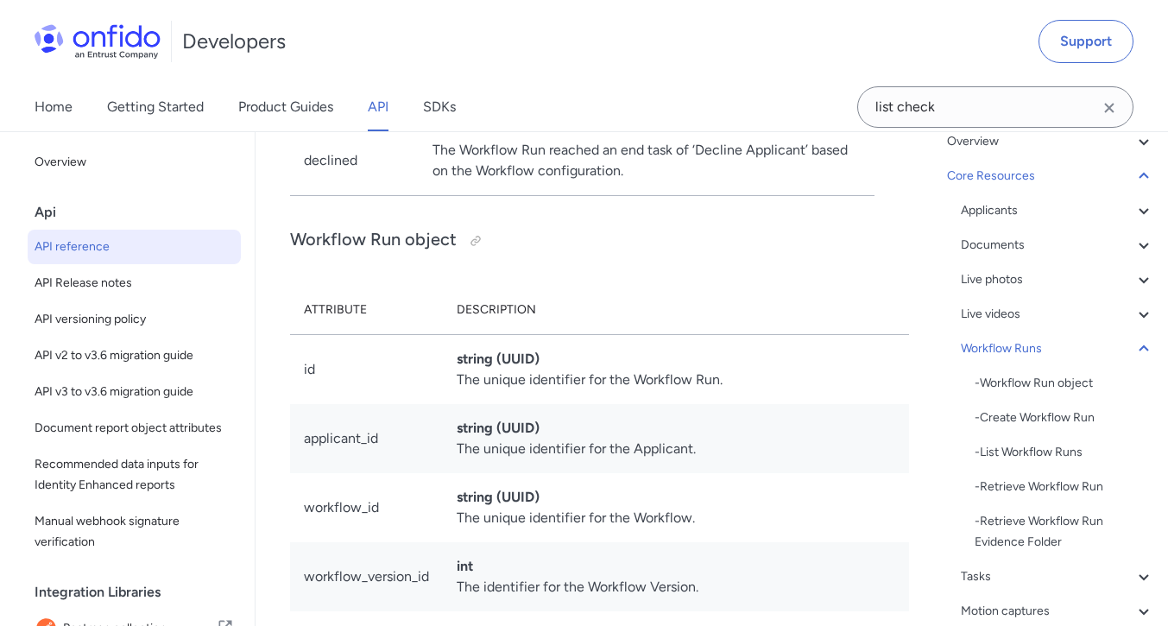
click at [1134, 317] on icon at bounding box center [1144, 314] width 21 height 21
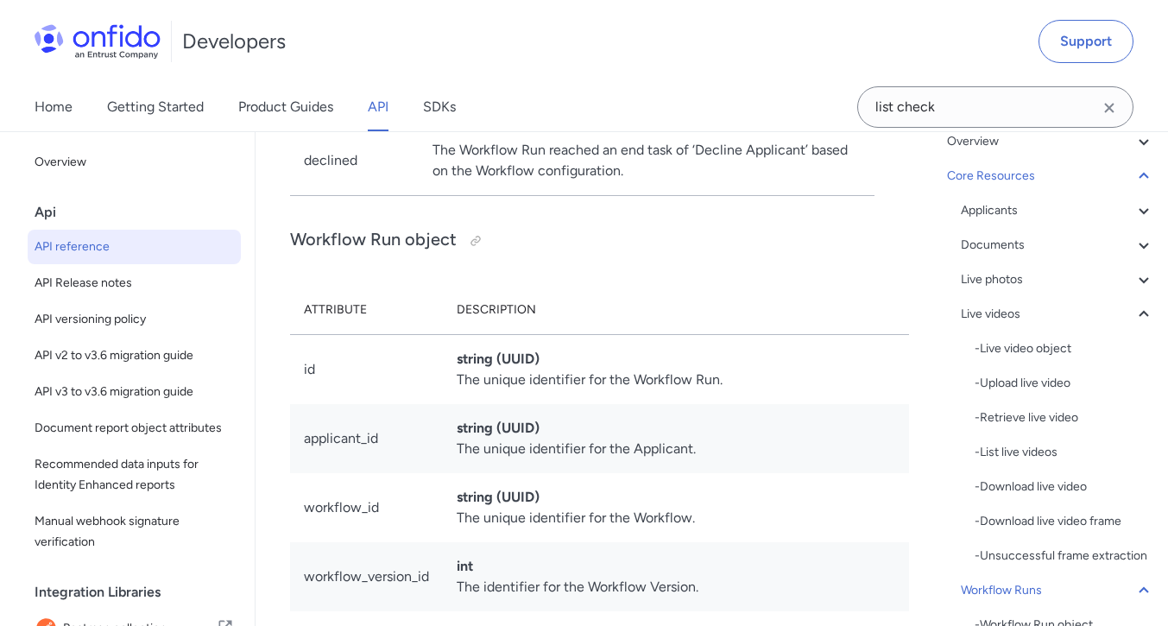
scroll to position [43570, 0]
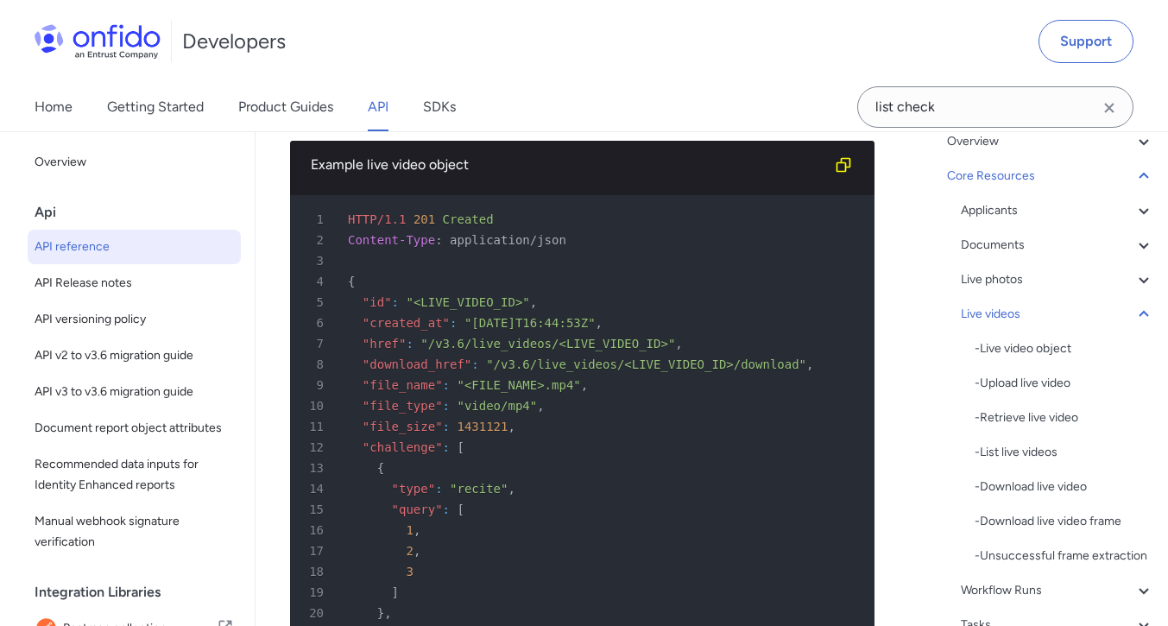
click at [1134, 280] on icon at bounding box center [1144, 279] width 21 height 21
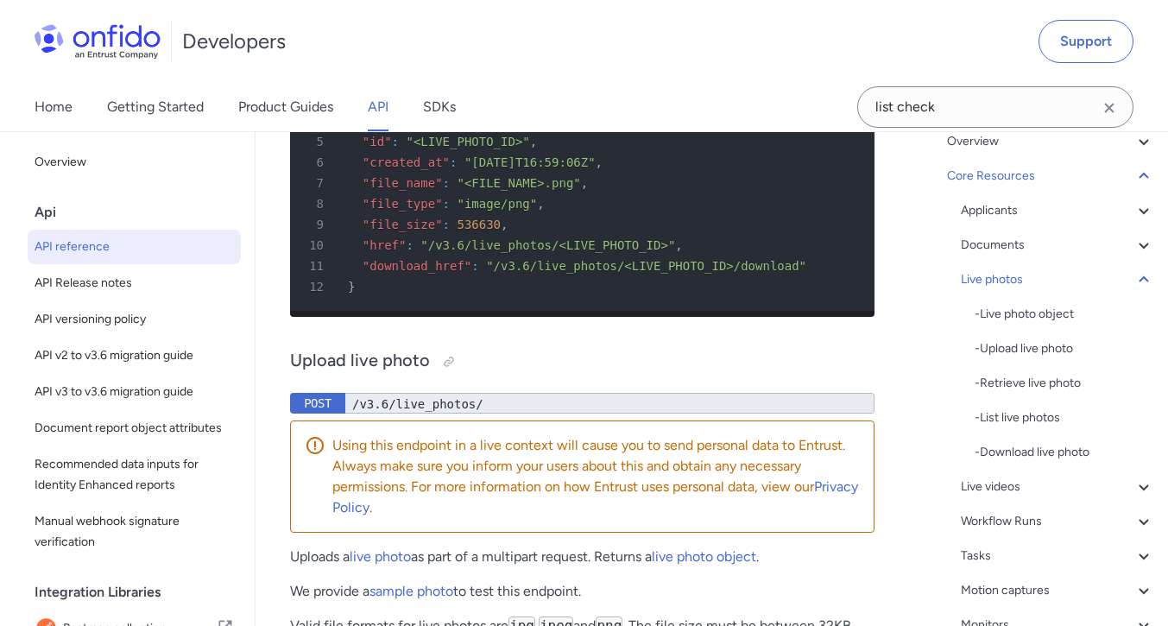
click at [1134, 245] on icon at bounding box center [1144, 245] width 21 height 21
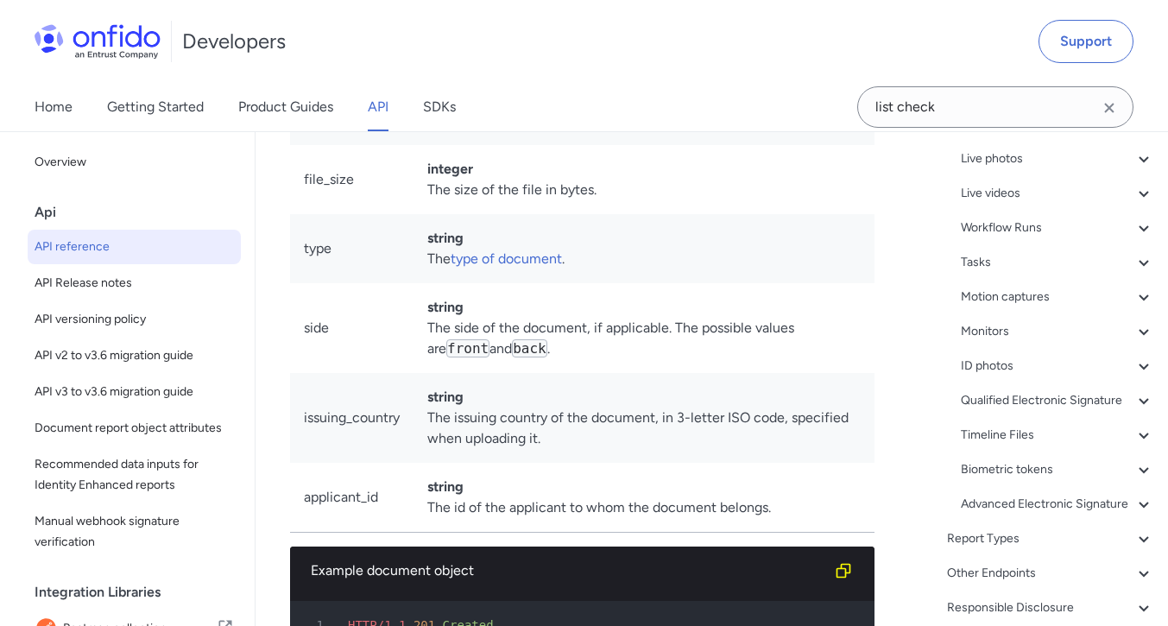
scroll to position [527, 0]
click at [1134, 368] on icon at bounding box center [1144, 367] width 21 height 21
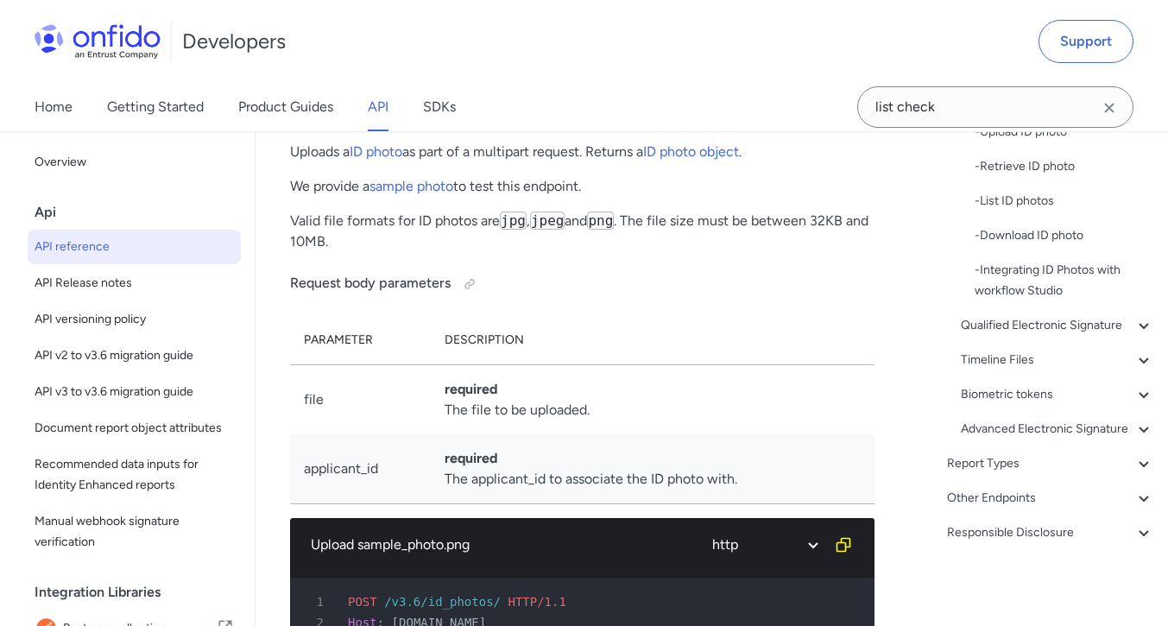
scroll to position [565, 0]
click at [1139, 439] on icon at bounding box center [1144, 429] width 21 height 21
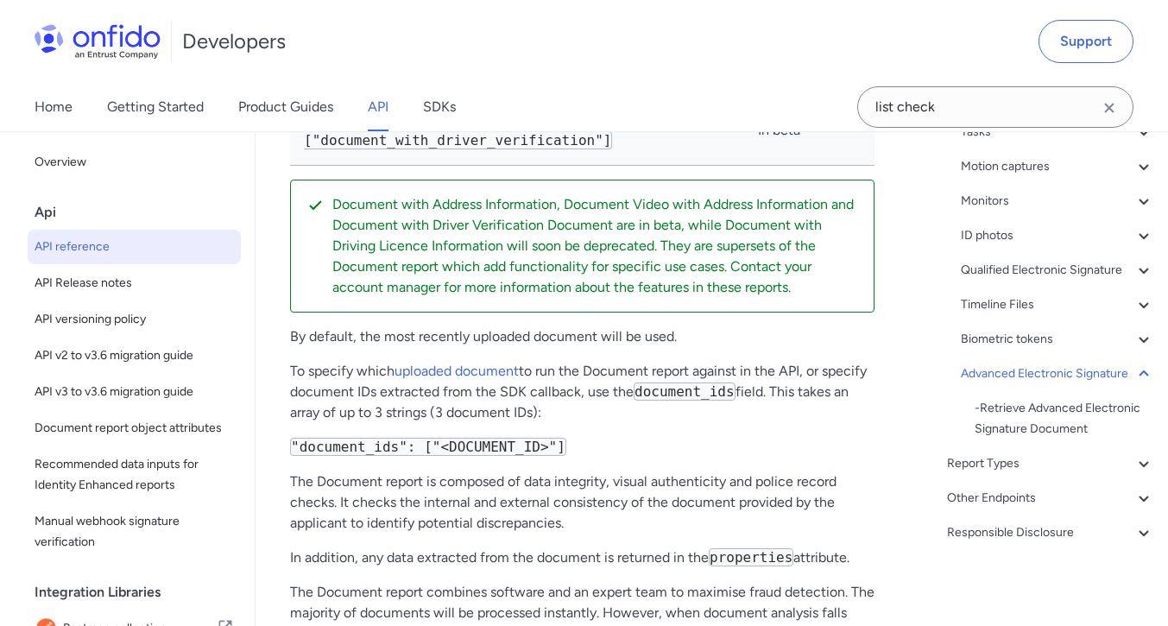
scroll to position [445, 0]
click at [1134, 329] on icon at bounding box center [1144, 339] width 21 height 21
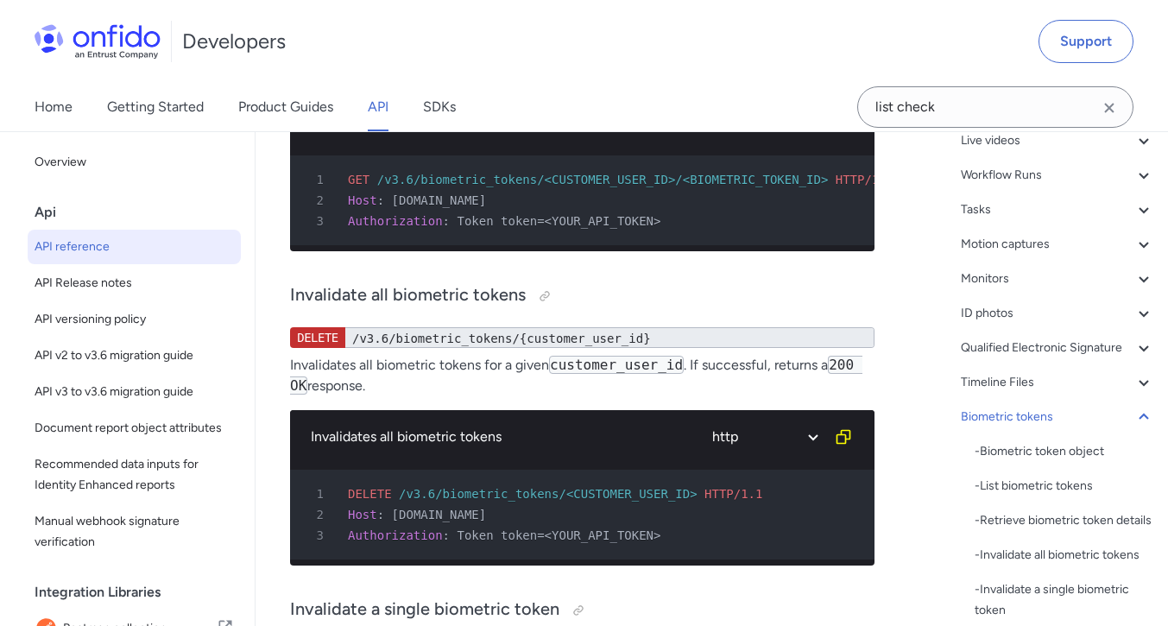
click at [1134, 393] on icon at bounding box center [1144, 382] width 21 height 21
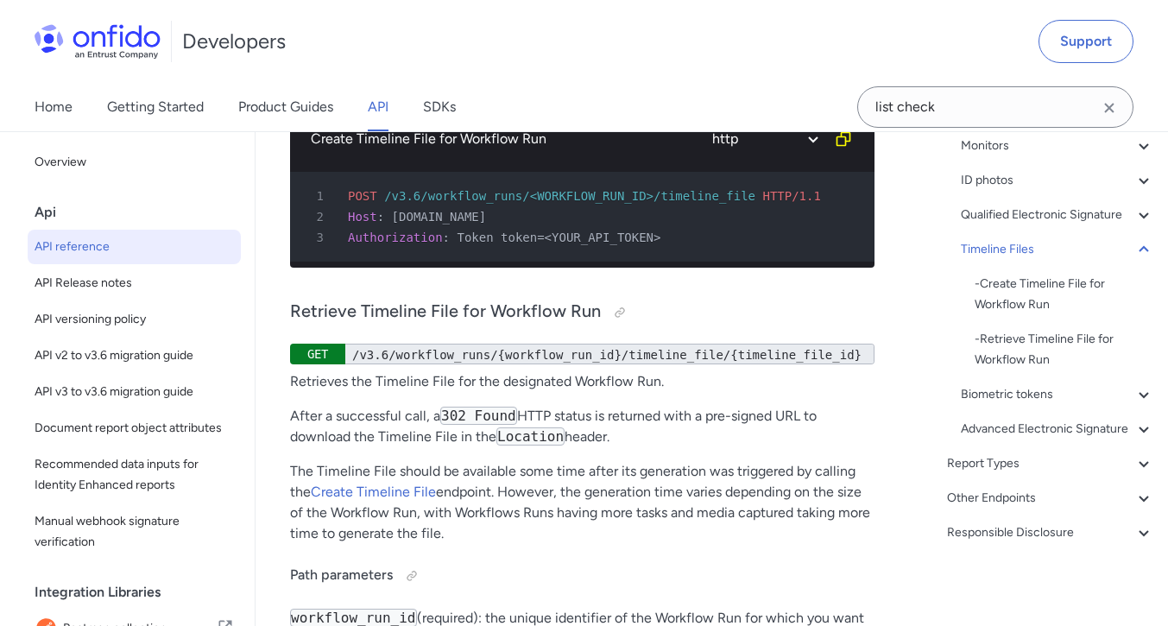
click at [1134, 499] on icon at bounding box center [1144, 498] width 21 height 21
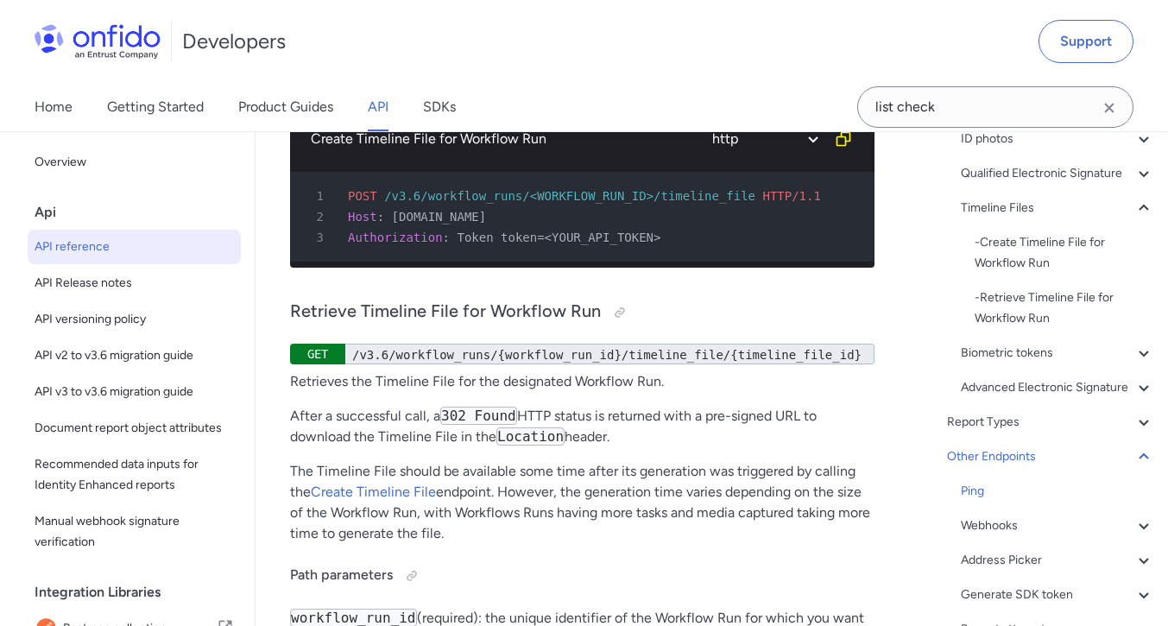
scroll to position [170045, 0]
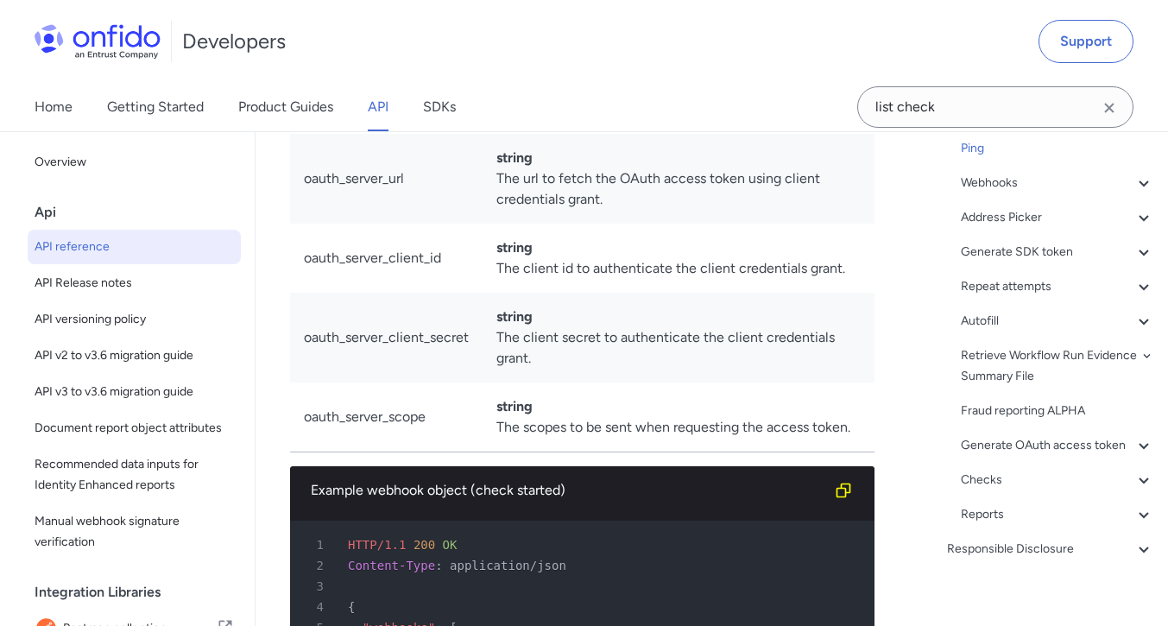
click at [1139, 483] on icon at bounding box center [1143, 480] width 9 height 6
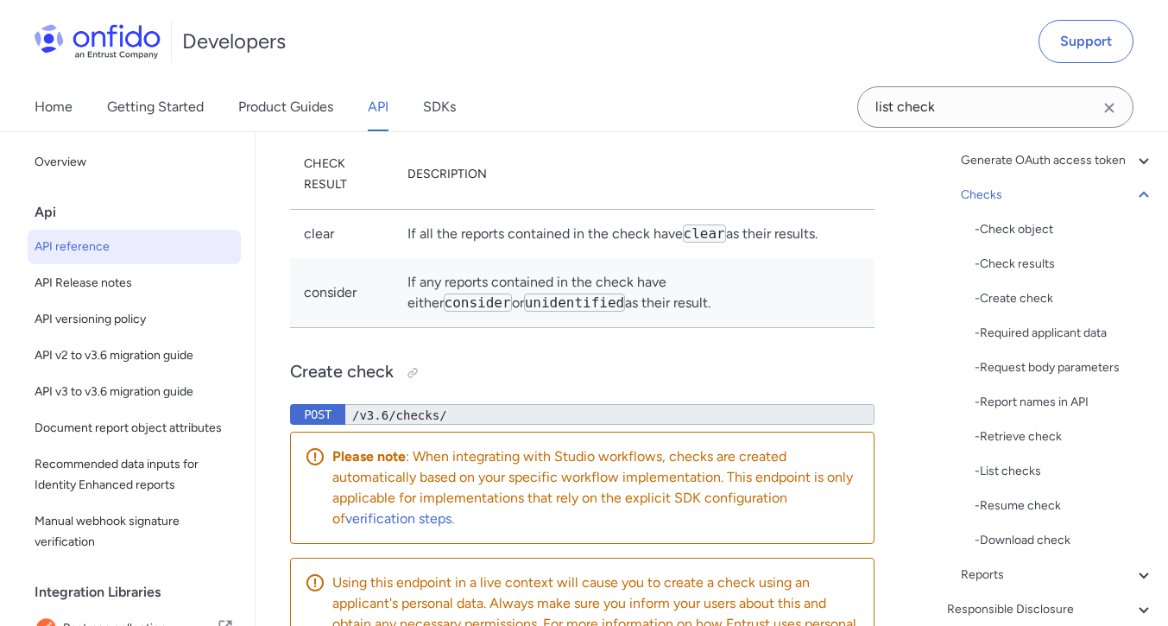
click at [1023, 482] on div "- List checks" at bounding box center [1065, 471] width 180 height 21
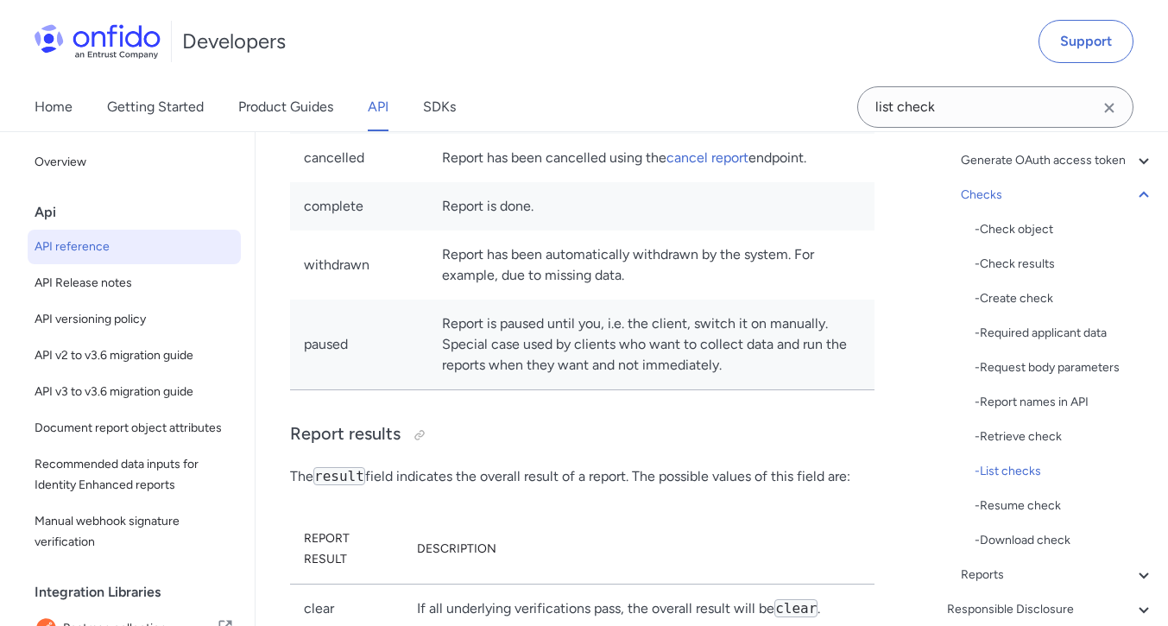
scroll to position [214852, 0]
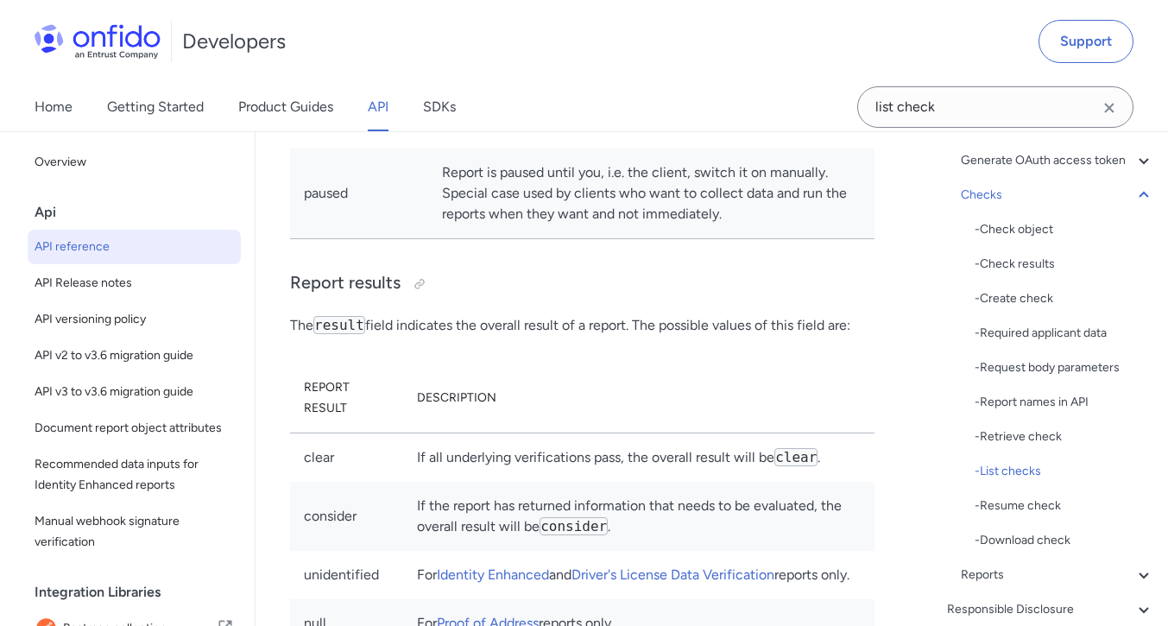
scroll to position [214997, 0]
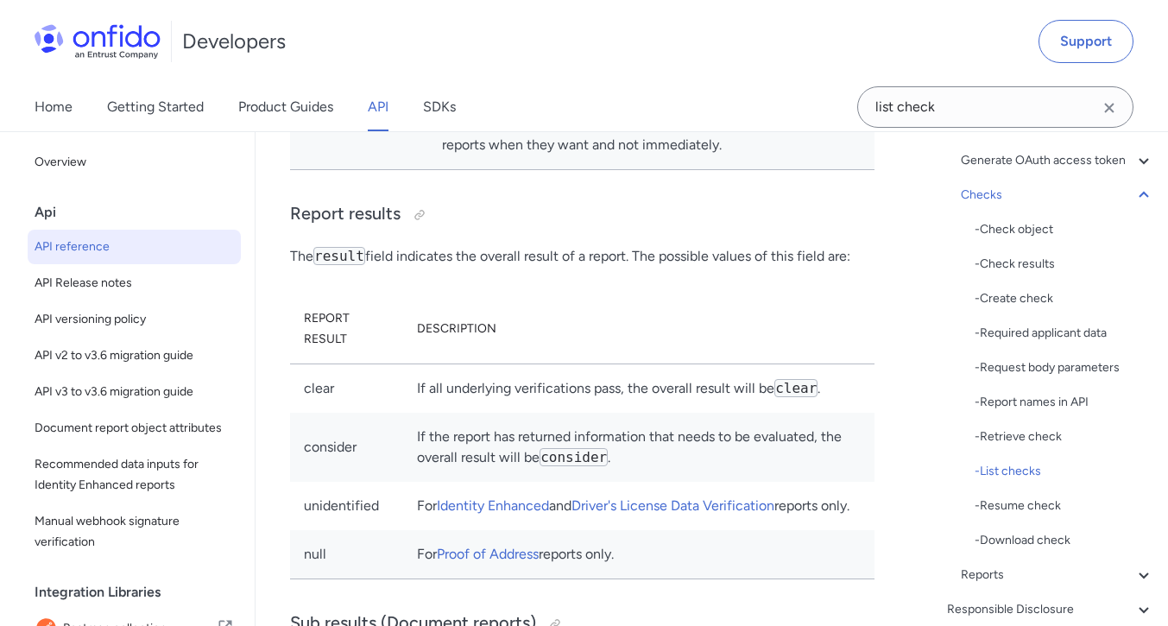
scroll to position [215074, 0]
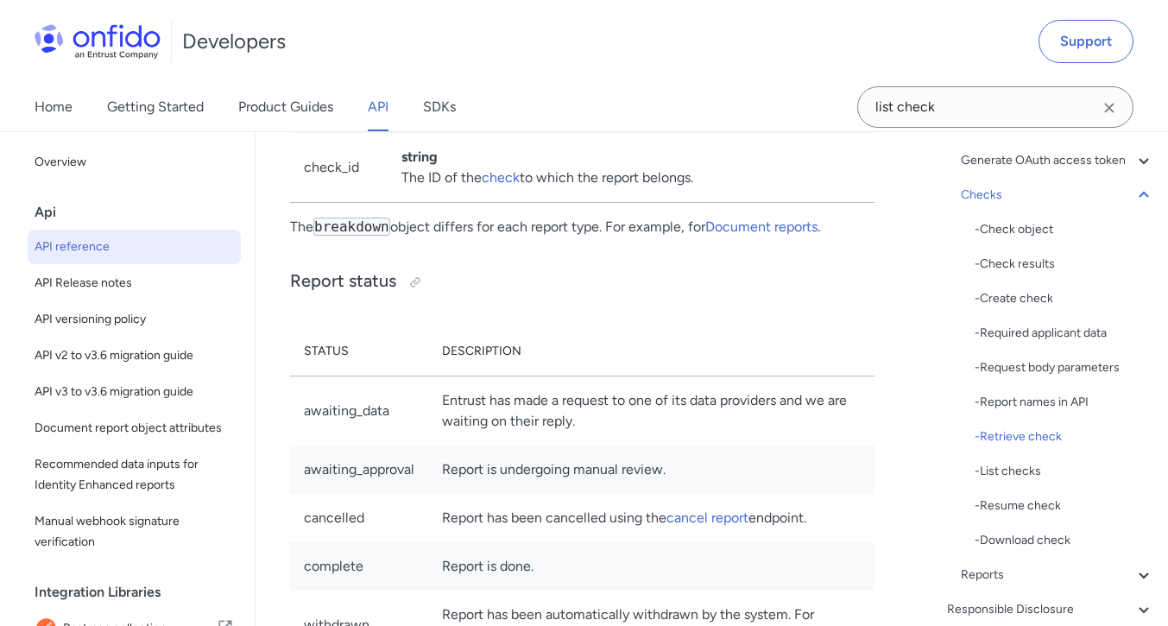
scroll to position [214486, 0]
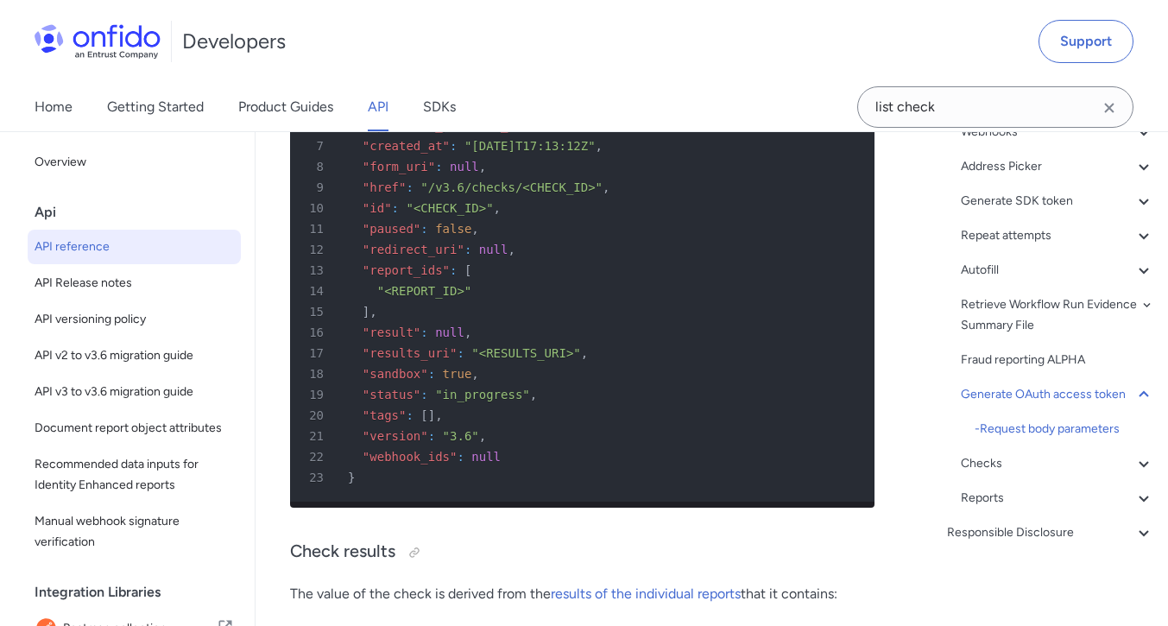
scroll to position [205915, 0]
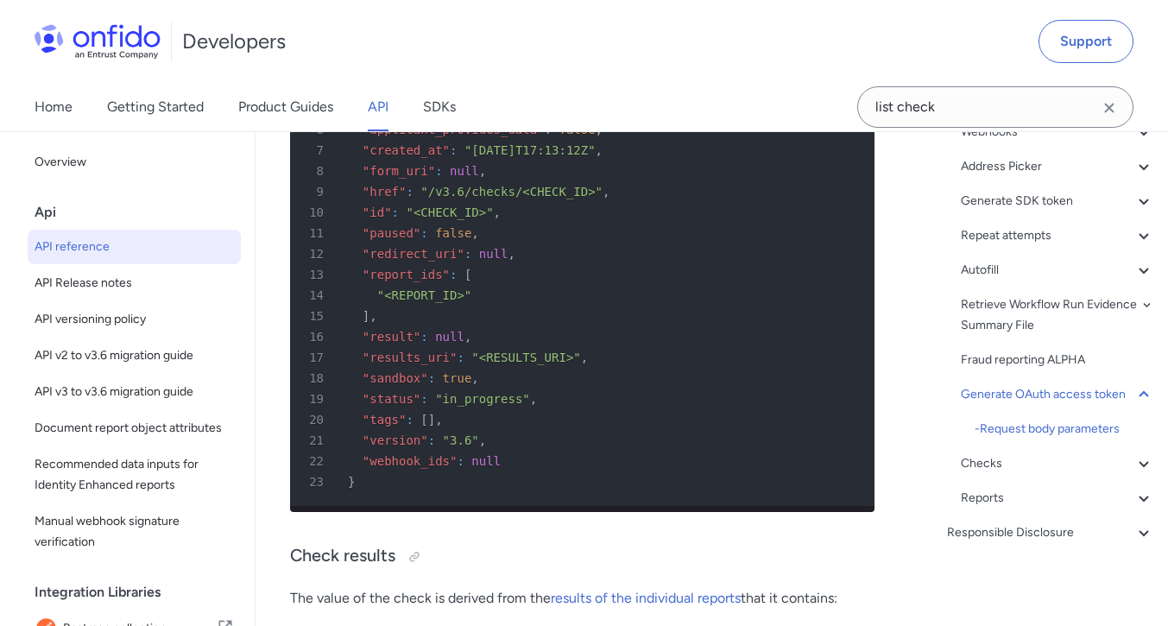
click at [1120, 464] on div "Checks" at bounding box center [1057, 463] width 193 height 21
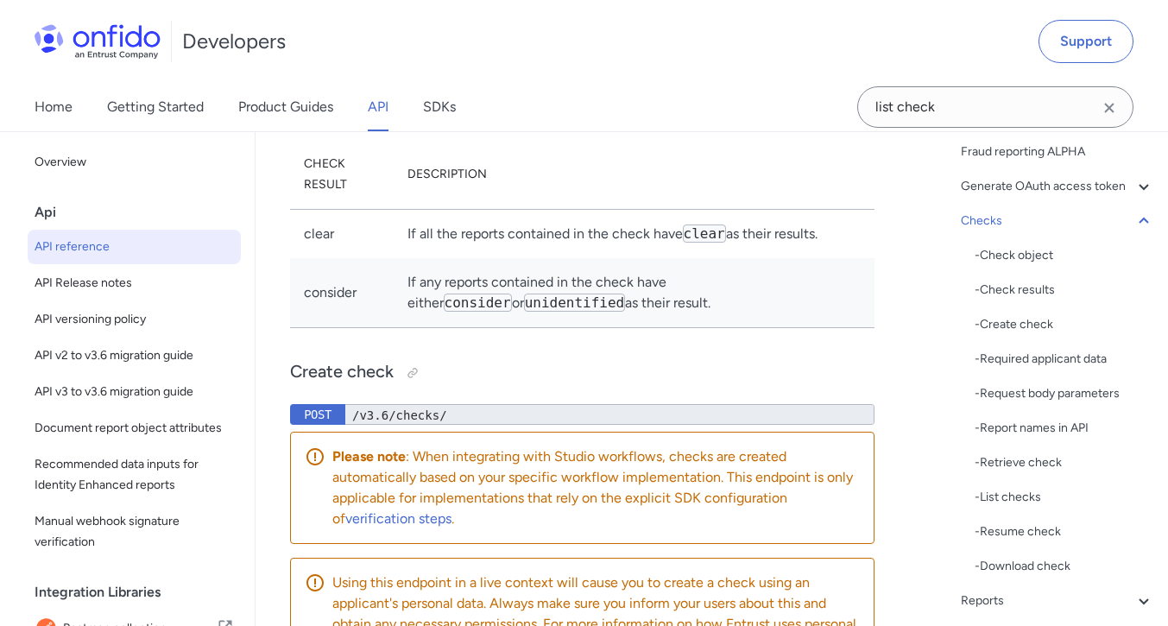
scroll to position [521, 0]
click at [1020, 508] on div "- List checks" at bounding box center [1065, 497] width 180 height 21
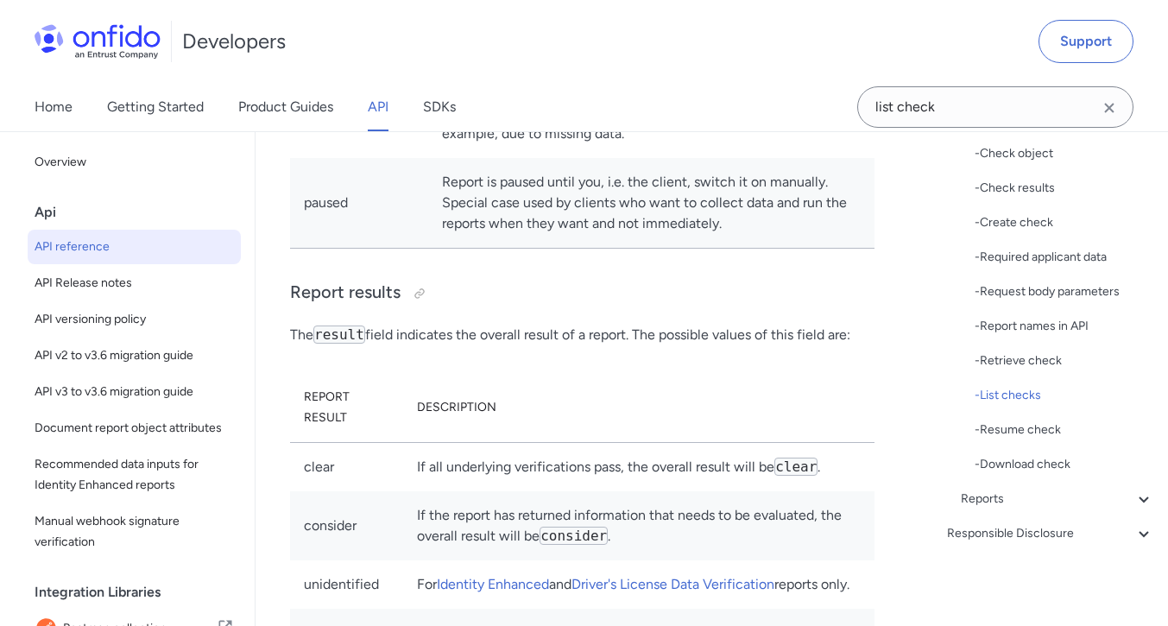
scroll to position [645, 0]
click at [1139, 534] on icon at bounding box center [1143, 533] width 9 height 6
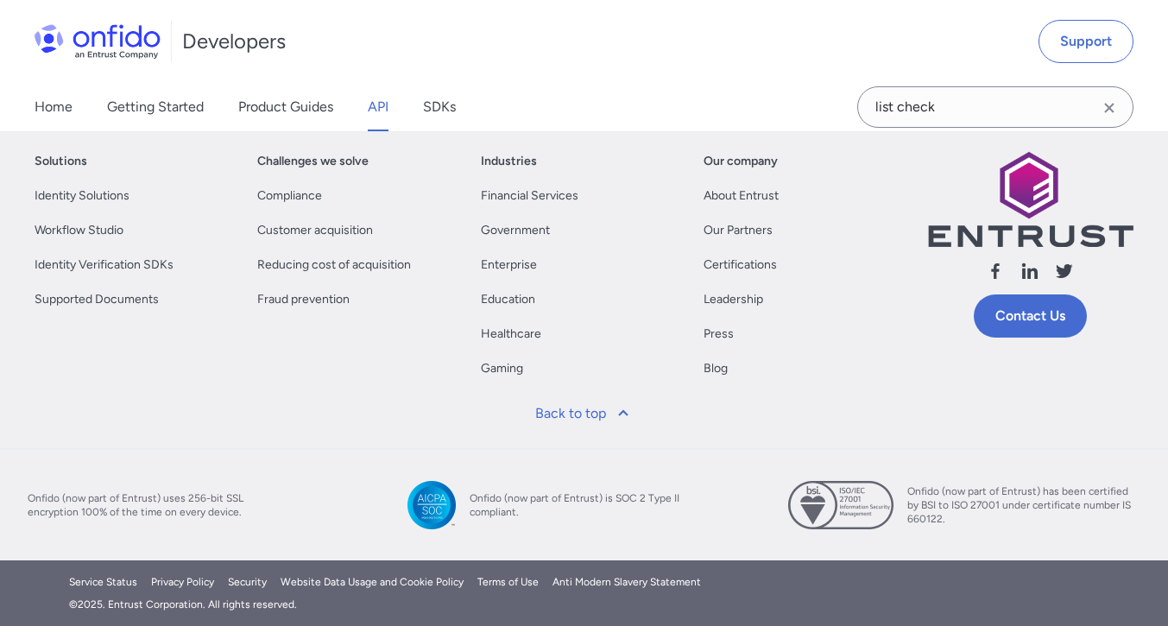
scroll to position [16, 0]
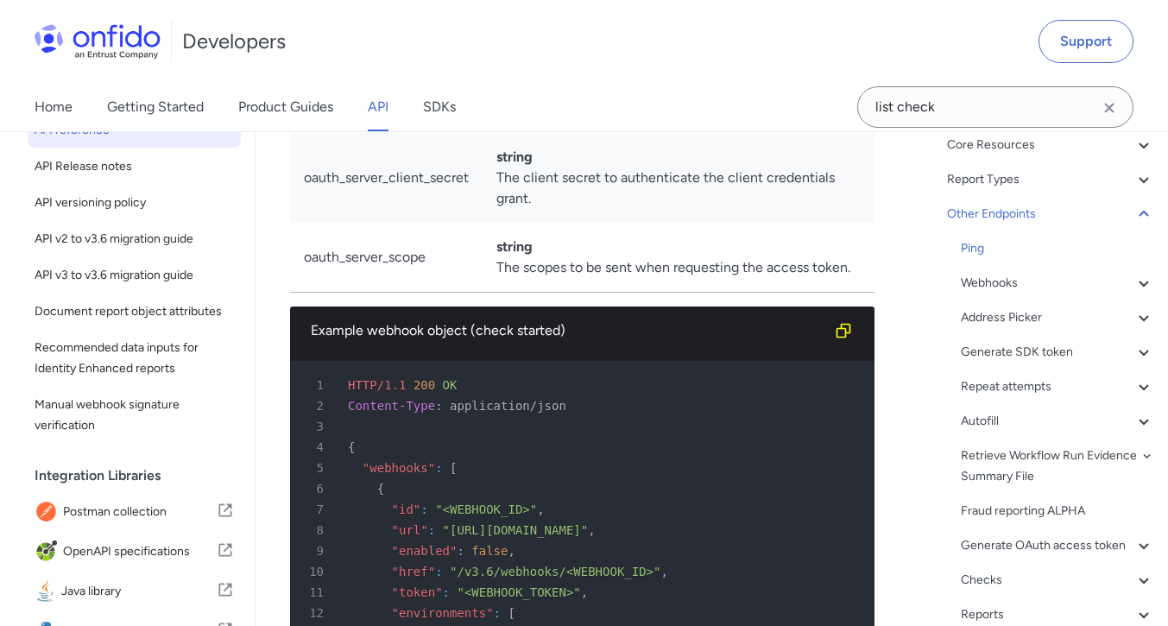
scroll to position [116, 0]
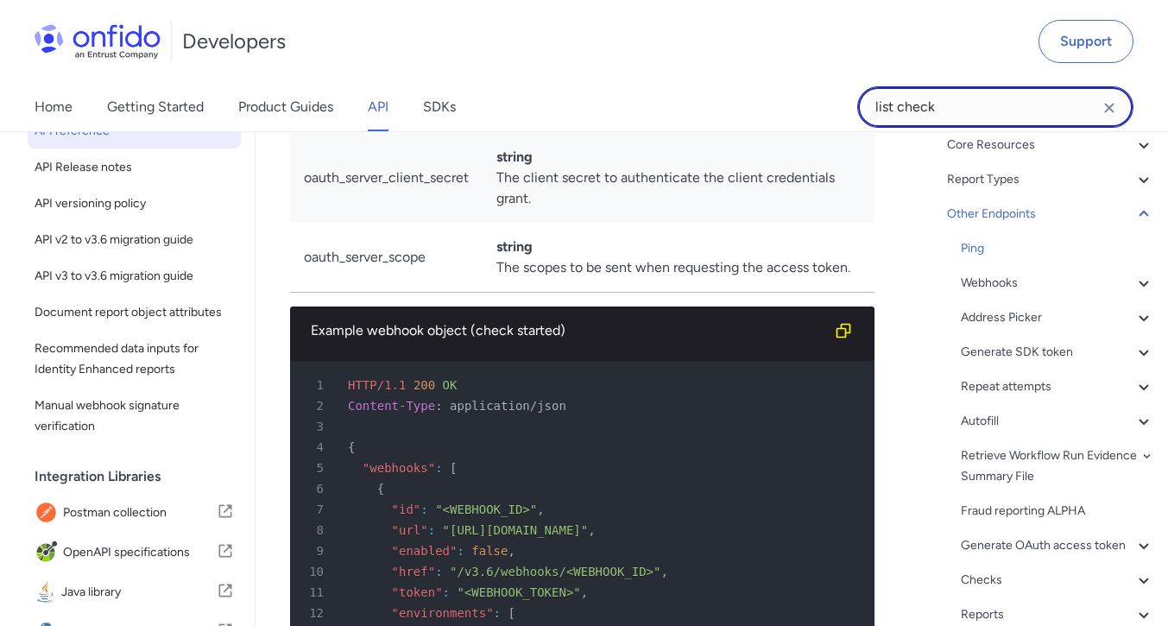
click at [963, 108] on input "list check" at bounding box center [995, 106] width 276 height 41
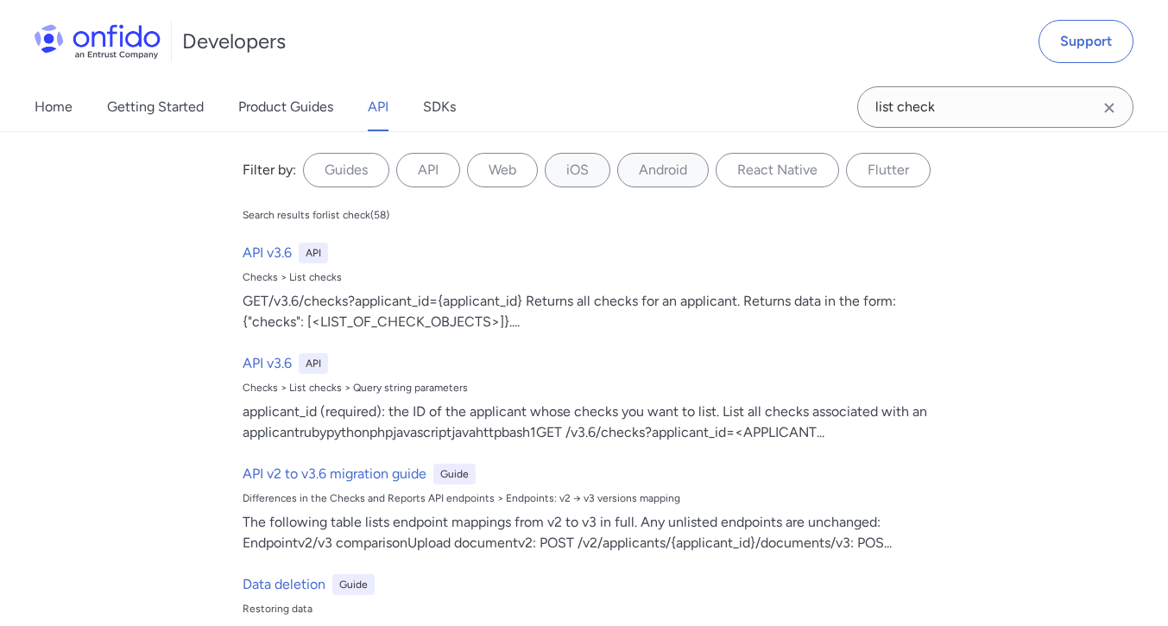
click at [1109, 107] on icon "Clear search field button" at bounding box center [1108, 107] width 9 height 9
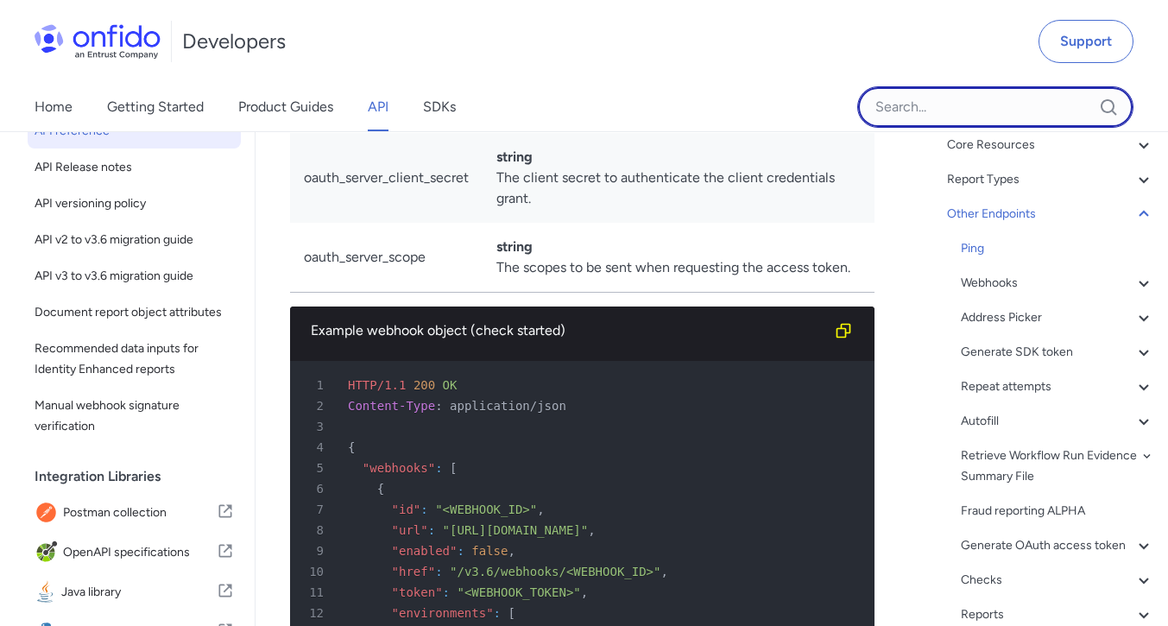
click at [939, 112] on input "Onfido search input field" at bounding box center [995, 106] width 276 height 41
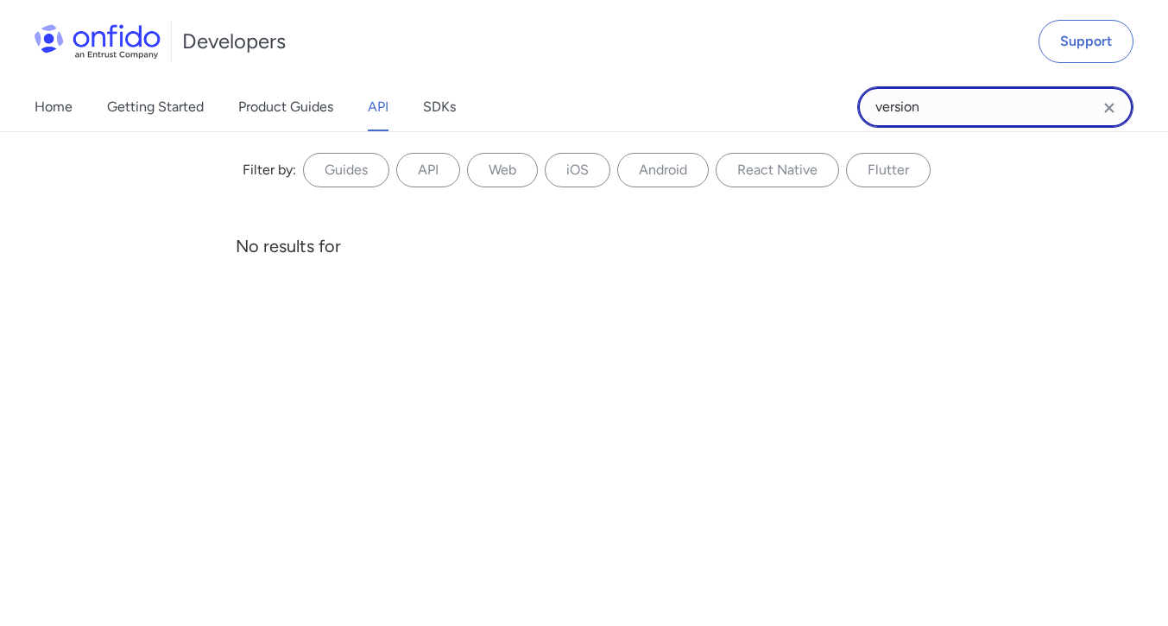
type input "version"
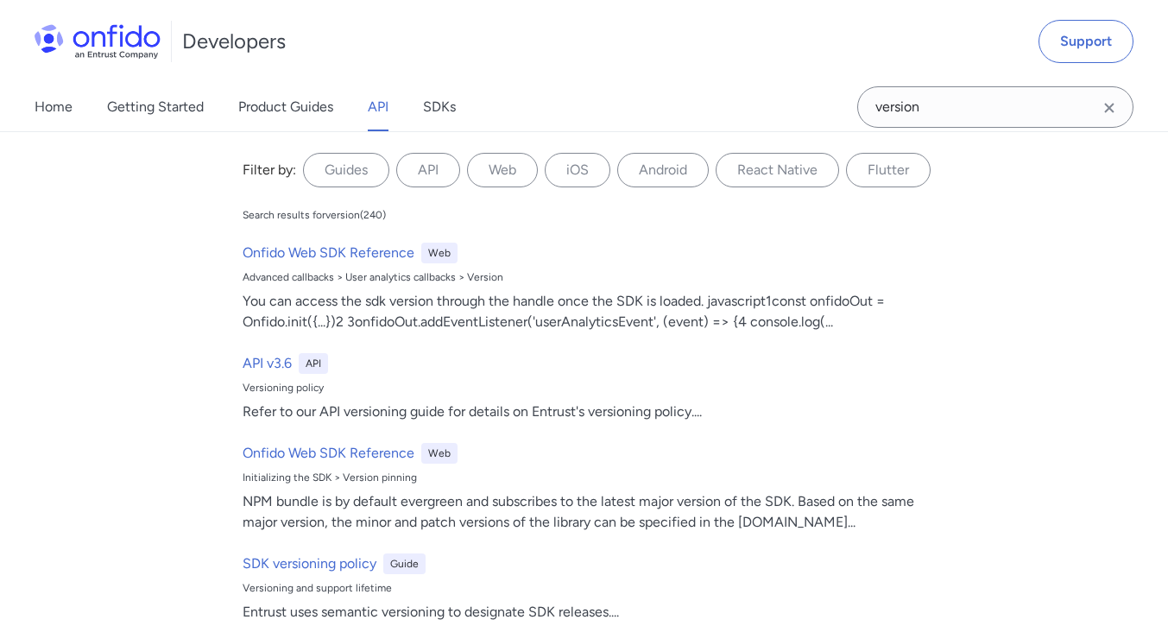
click at [960, 317] on div "Filter by: Guides API Web iOS Android React Native Flutter Filter by... Search …" at bounding box center [584, 378] width 1168 height 495
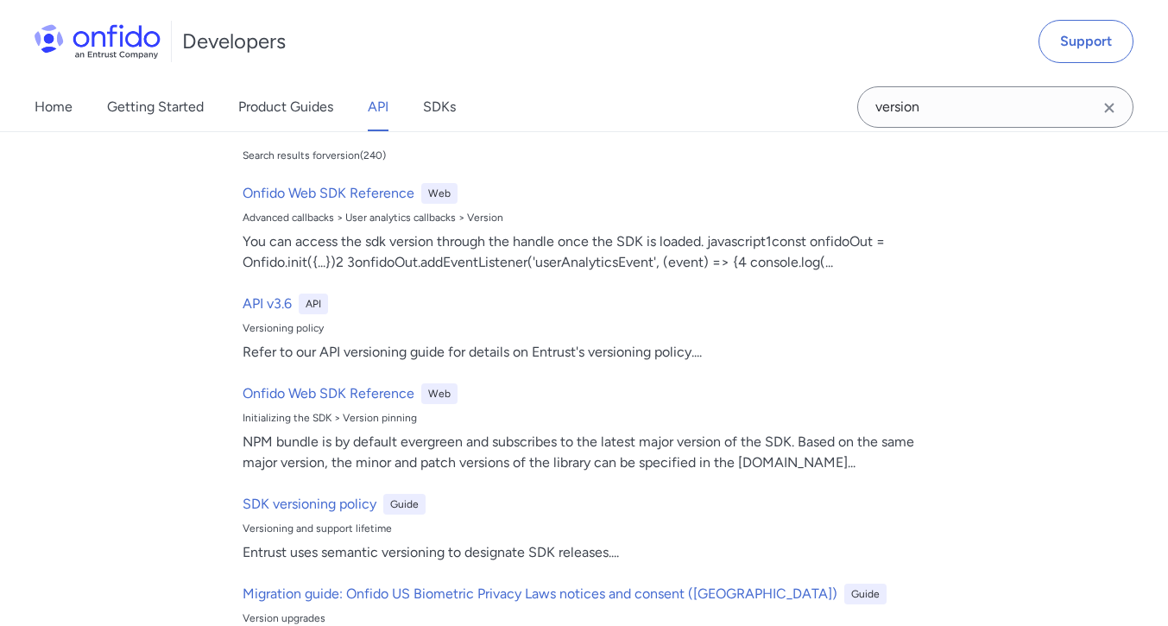
scroll to position [60, 0]
click at [274, 311] on h6 "API v3.6" at bounding box center [267, 303] width 49 height 21
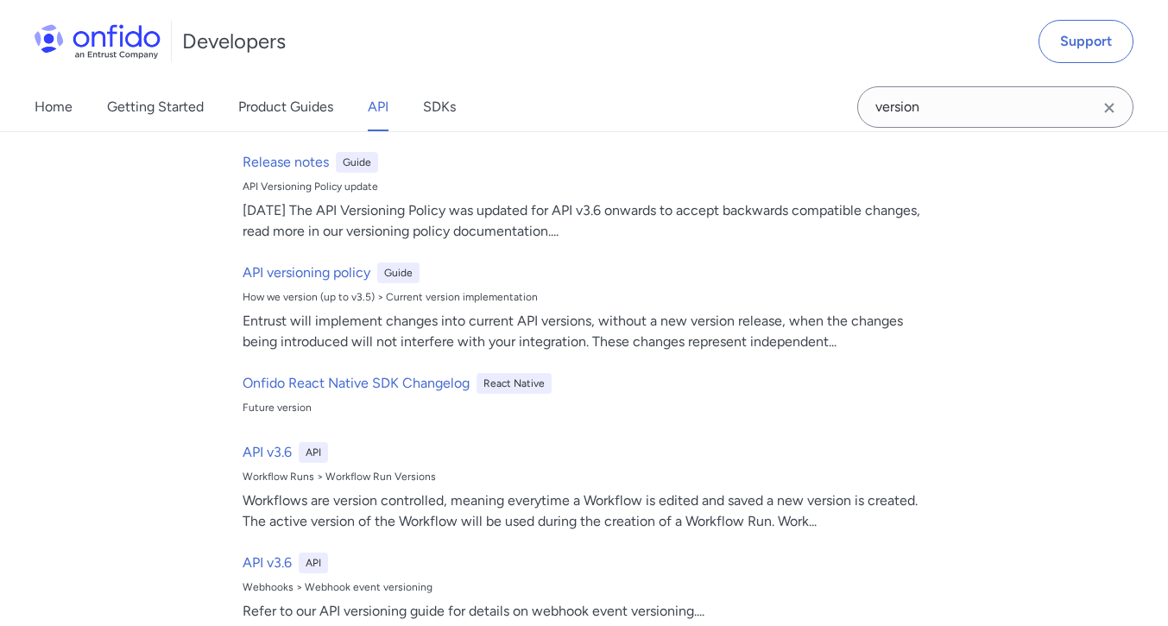
scroll to position [834, 0]
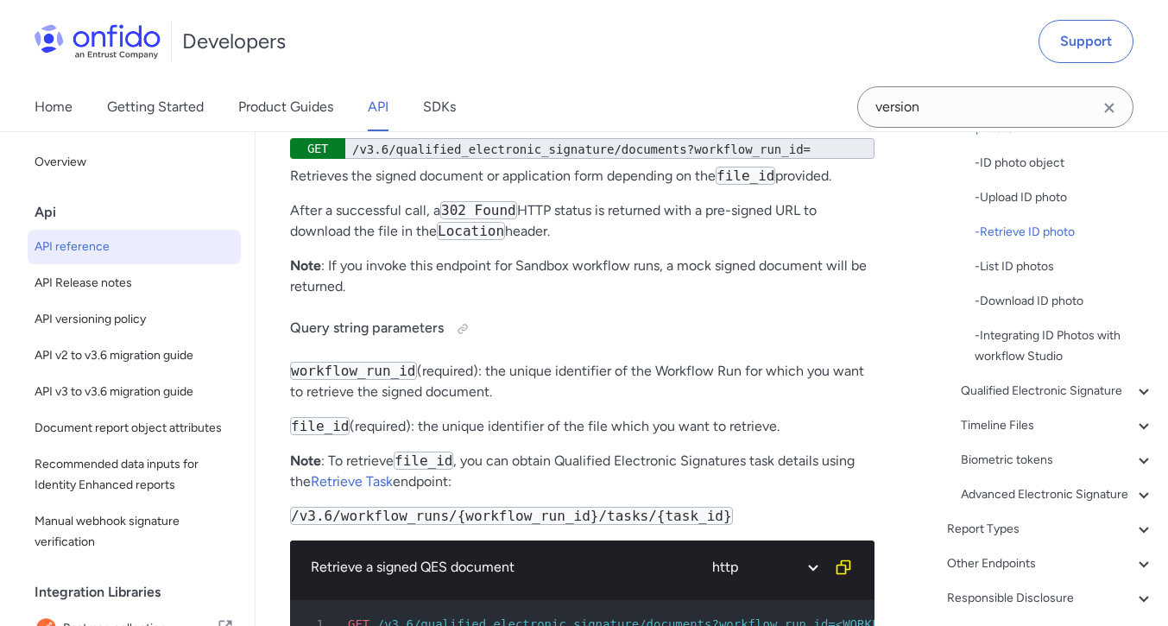
scroll to position [597, 0]
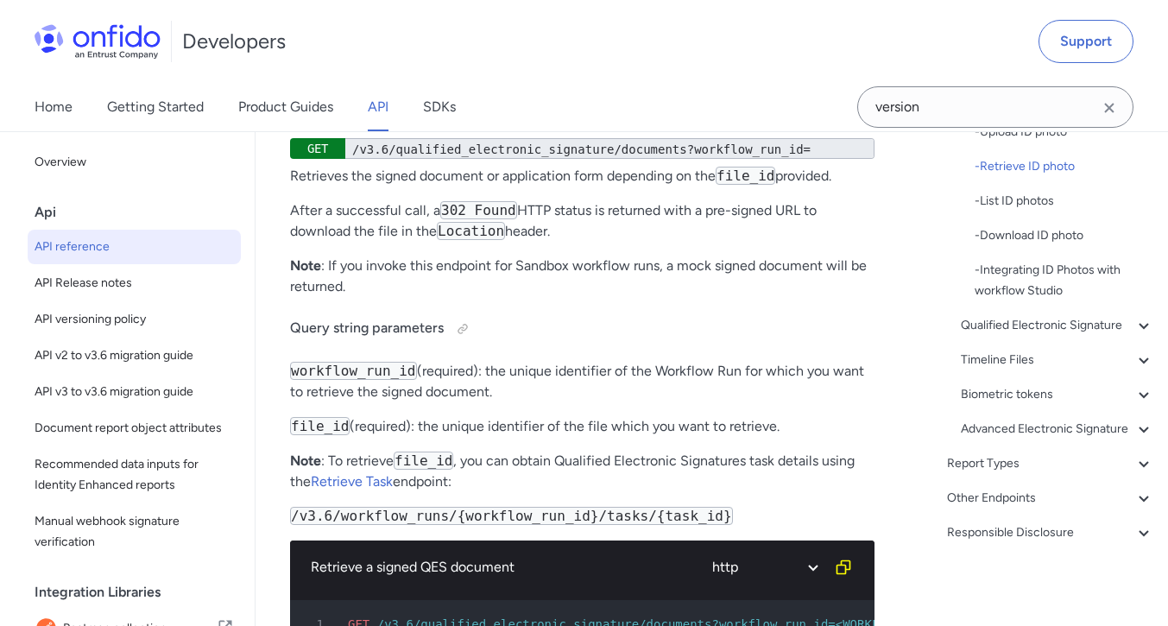
click at [1134, 498] on icon at bounding box center [1144, 498] width 21 height 21
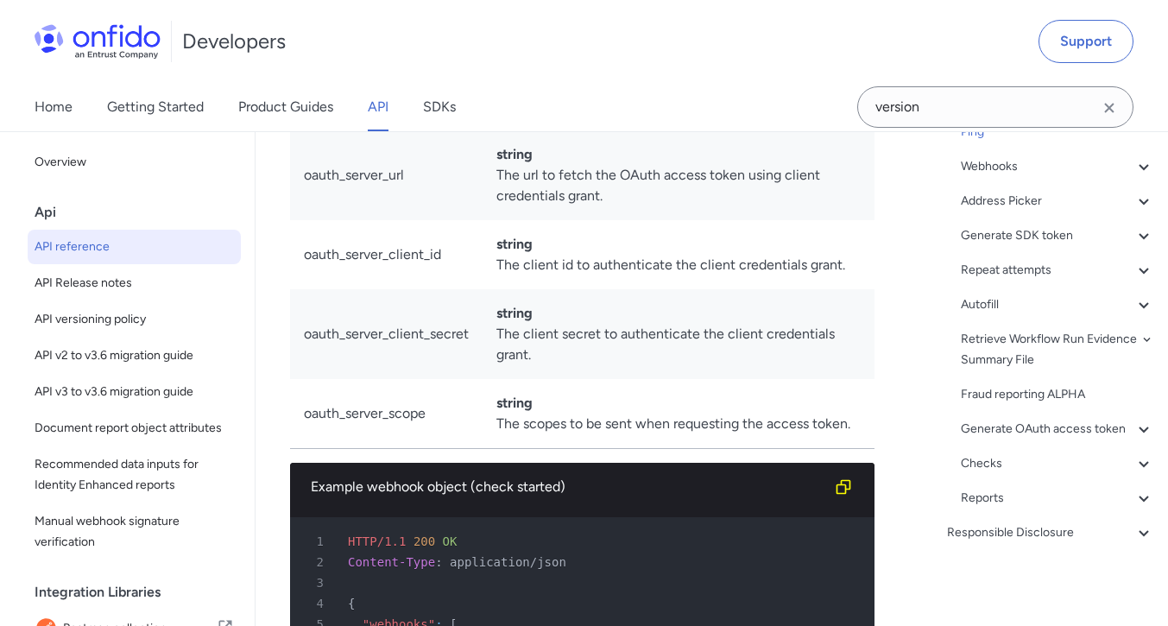
scroll to position [300, 0]
click at [1120, 467] on div "Checks" at bounding box center [1057, 463] width 193 height 21
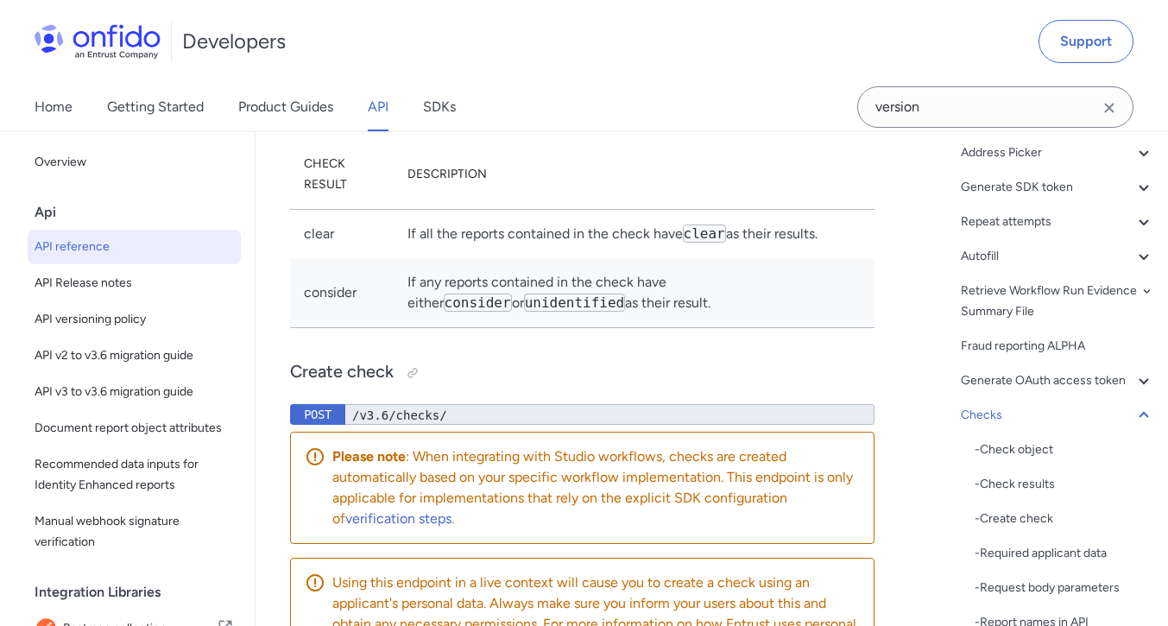
scroll to position [328, 0]
click at [1045, 459] on div "- Check object" at bounding box center [1065, 449] width 180 height 21
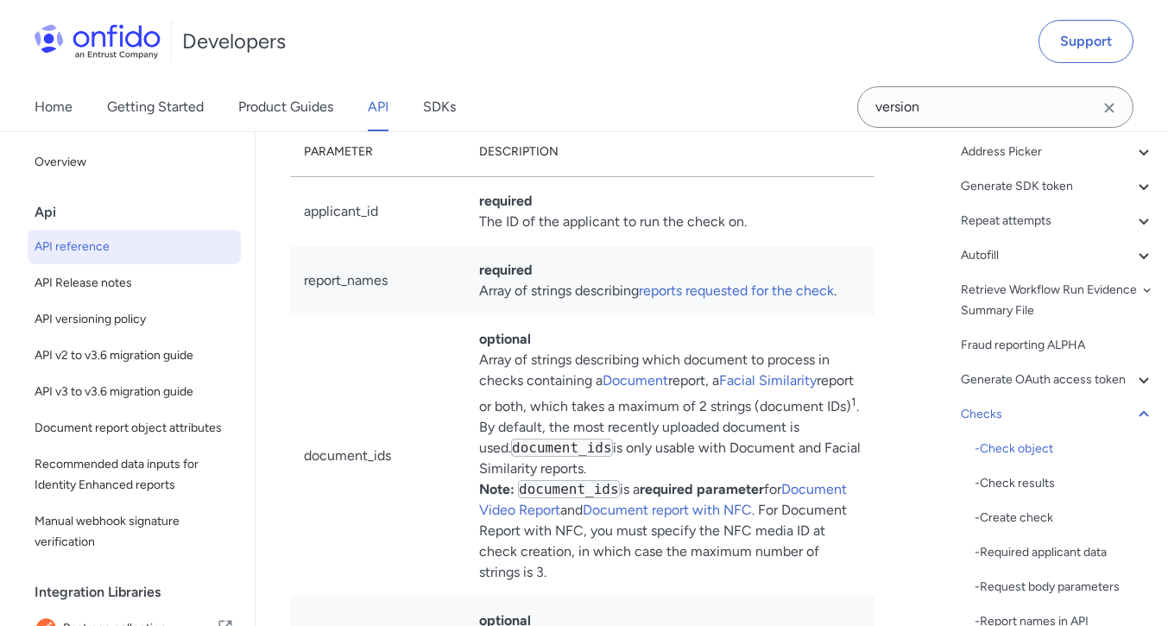
scroll to position [207913, 0]
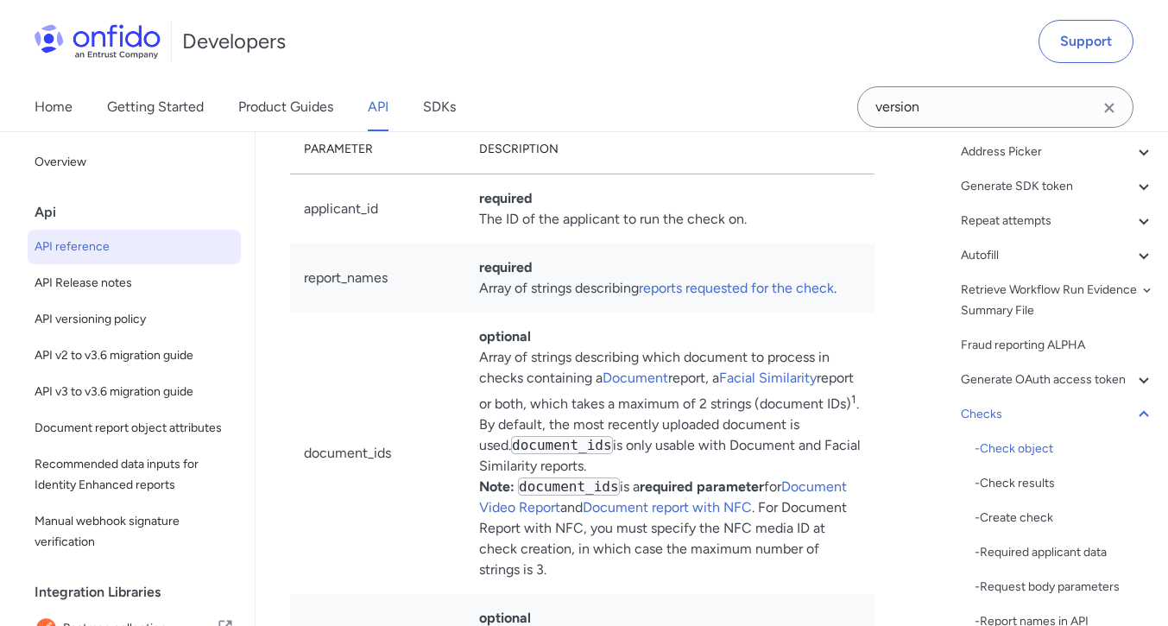
click at [1039, 494] on div "- Check results" at bounding box center [1065, 483] width 180 height 21
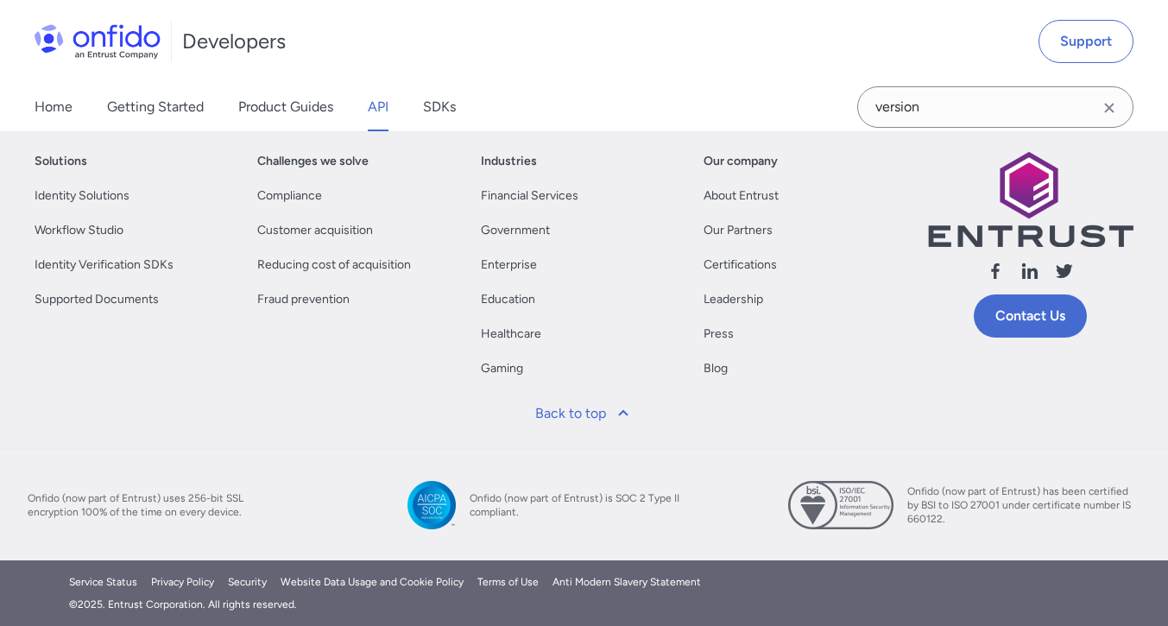
scroll to position [495, 0]
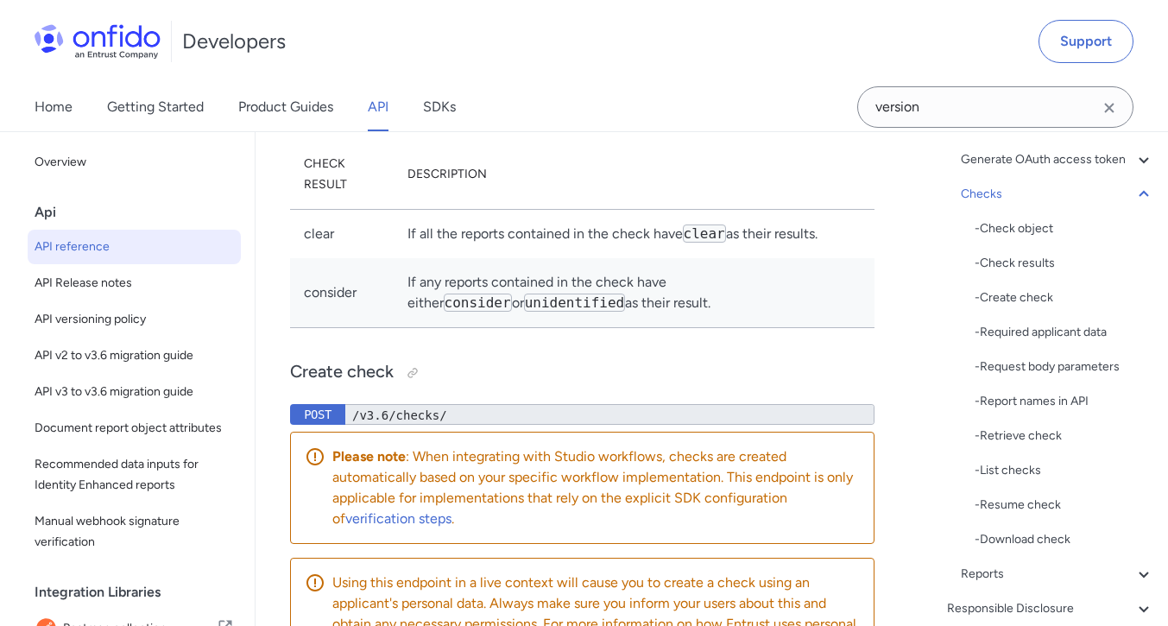
scroll to position [546, 0]
click at [1067, 414] on div "- Report names in API" at bounding box center [1065, 404] width 180 height 21
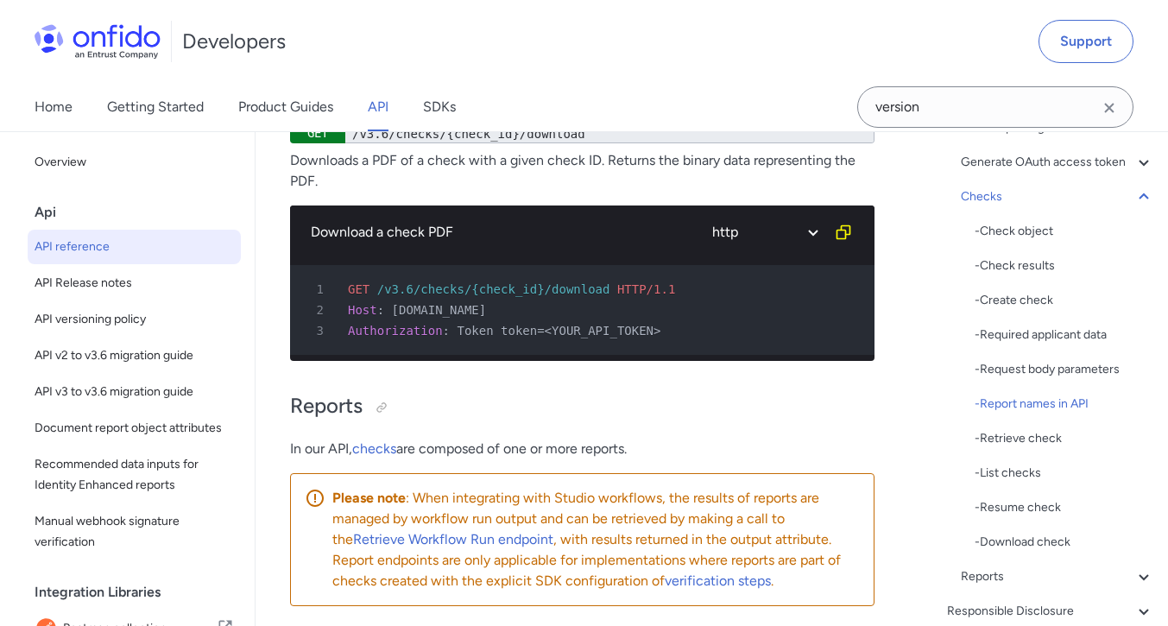
click at [1101, 380] on div "- Request body parameters" at bounding box center [1065, 369] width 180 height 21
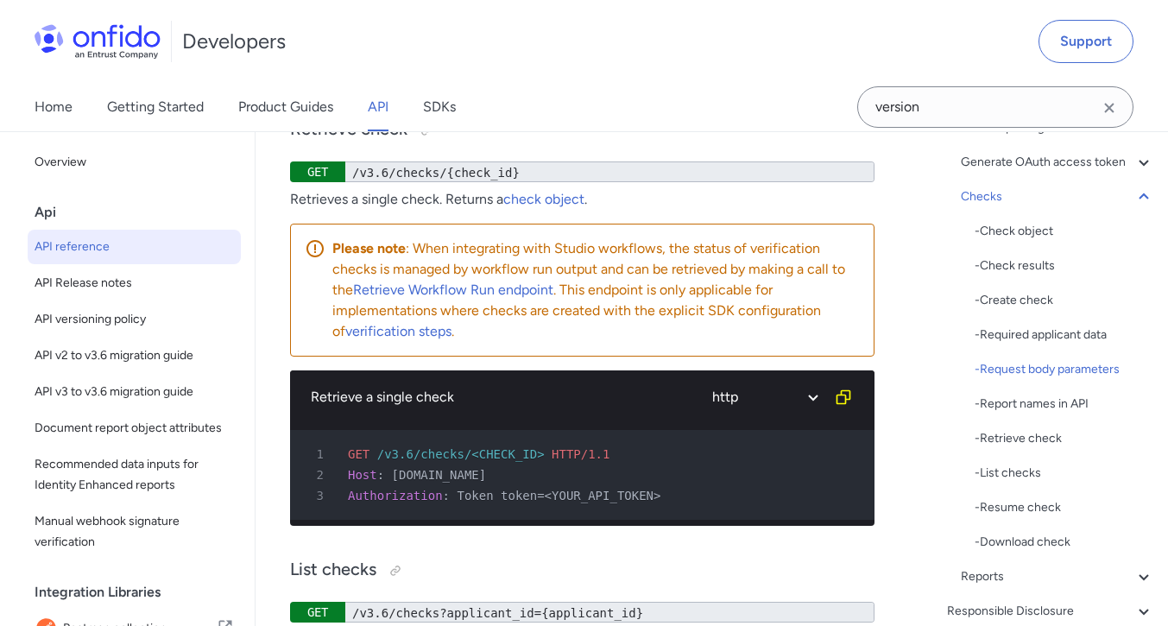
scroll to position [211756, 0]
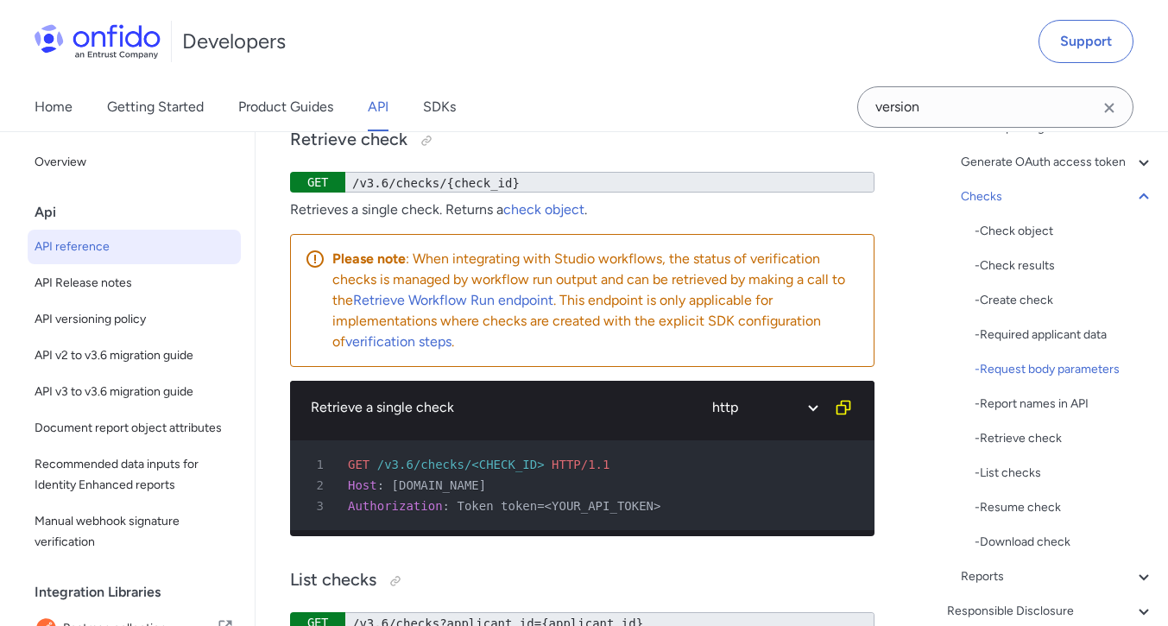
click at [1048, 449] on div "- Retrieve check" at bounding box center [1065, 438] width 180 height 21
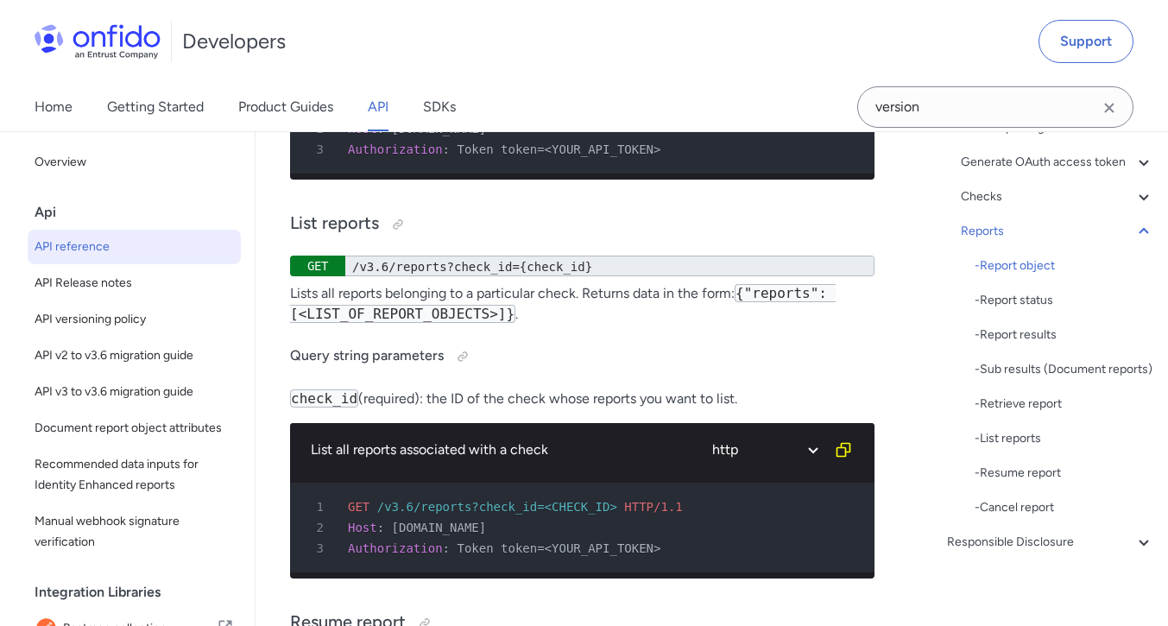
scroll to position [216367, 0]
